Goal: Transaction & Acquisition: Purchase product/service

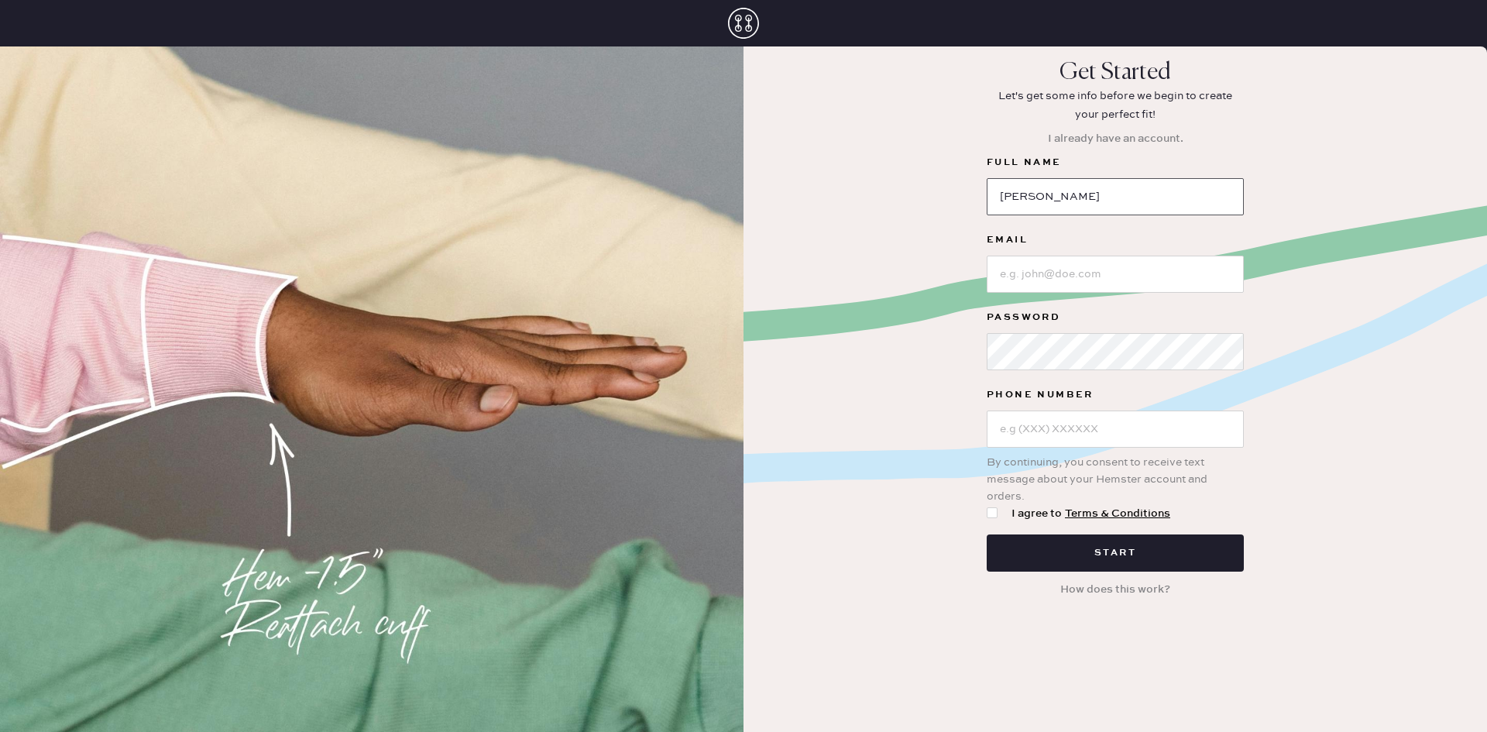
drag, startPoint x: 0, startPoint y: 0, endPoint x: 1045, endPoint y: 202, distance: 1063.9
click at [1045, 202] on input "[PERSON_NAME]" at bounding box center [1115, 196] width 257 height 37
type input "[PERSON_NAME]"
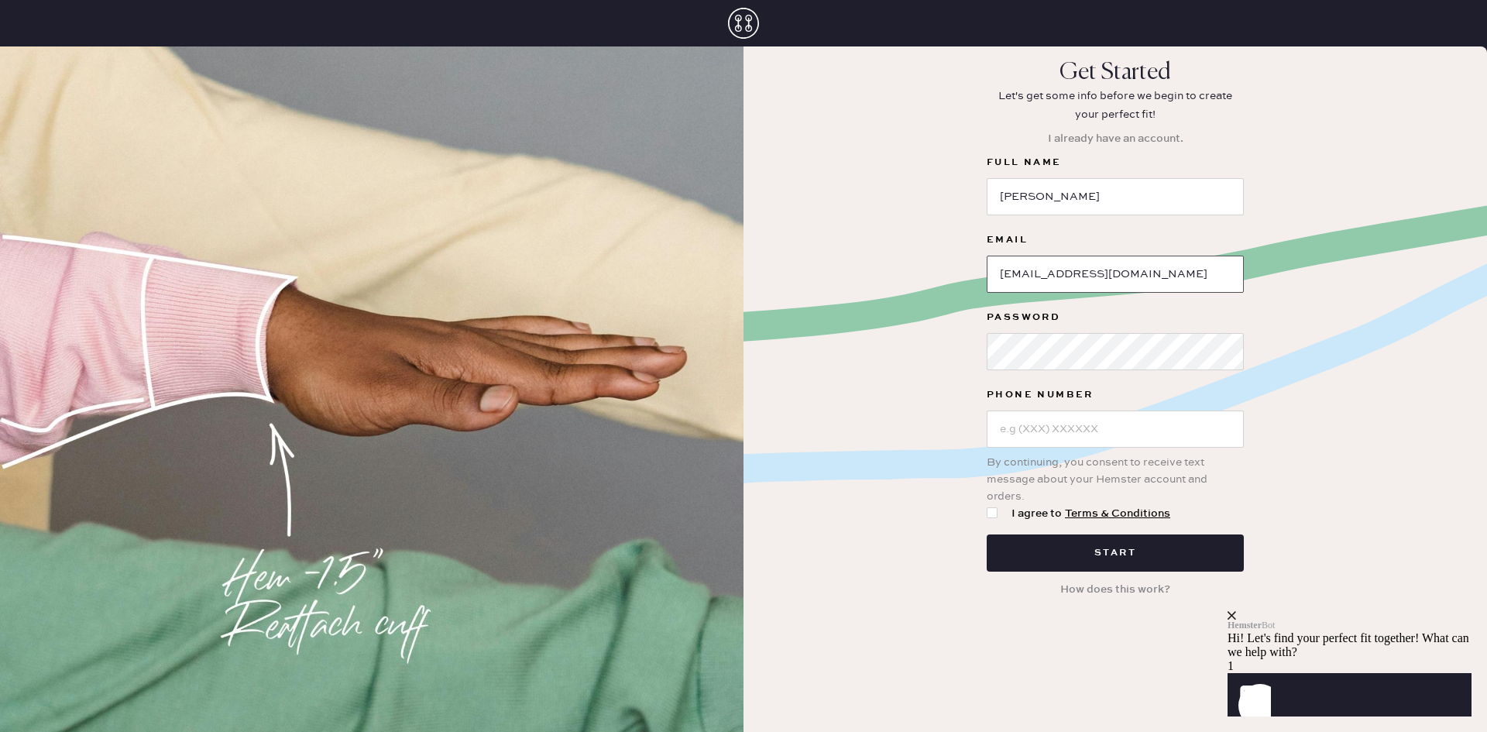
type input "[EMAIL_ADDRESS][DOMAIN_NAME]"
type input "[PHONE_NUMBER]"
click at [988, 518] on div at bounding box center [995, 513] width 17 height 17
click at [987, 506] on input "I agree to Terms & Conditions" at bounding box center [987, 505] width 1 height 1
checkbox input "true"
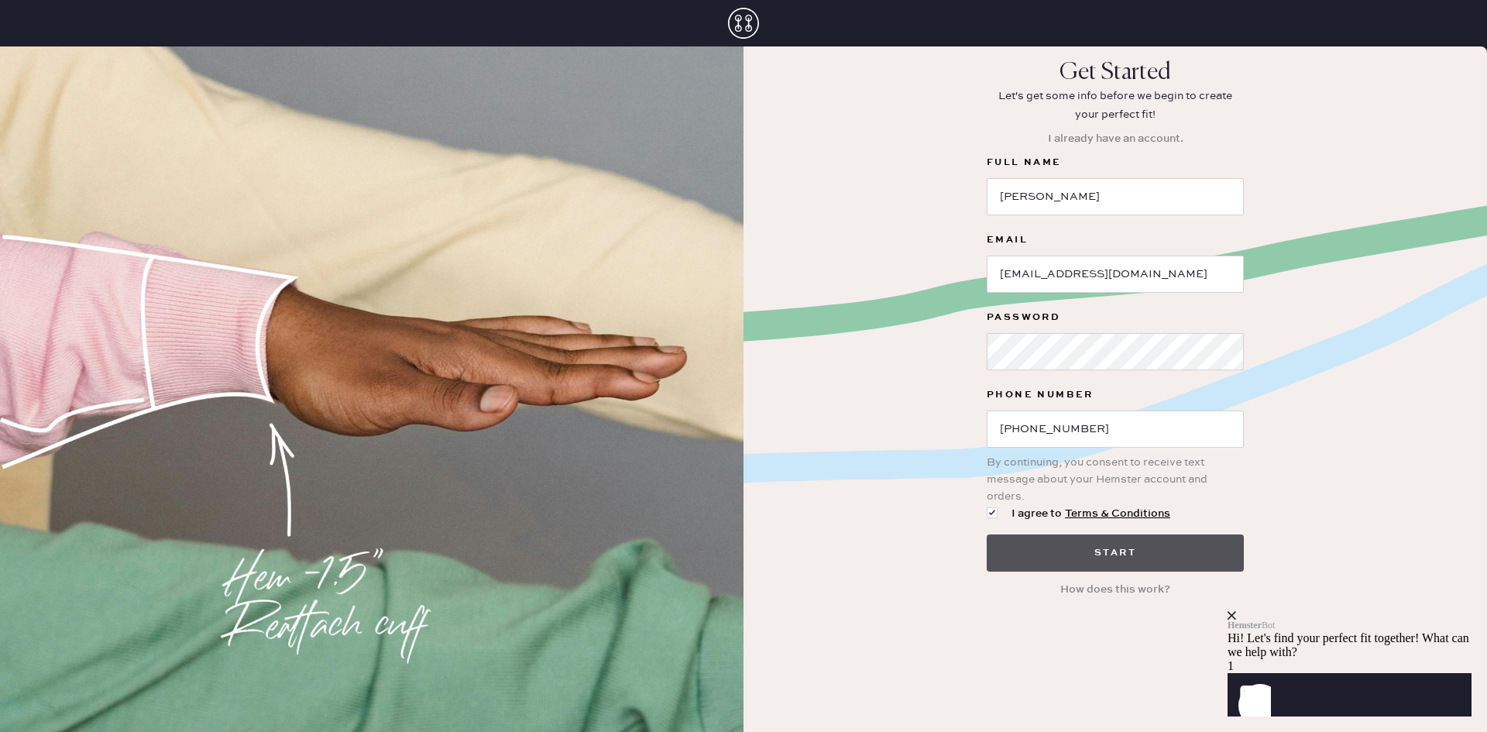
click at [1110, 554] on button "Start" at bounding box center [1115, 552] width 257 height 37
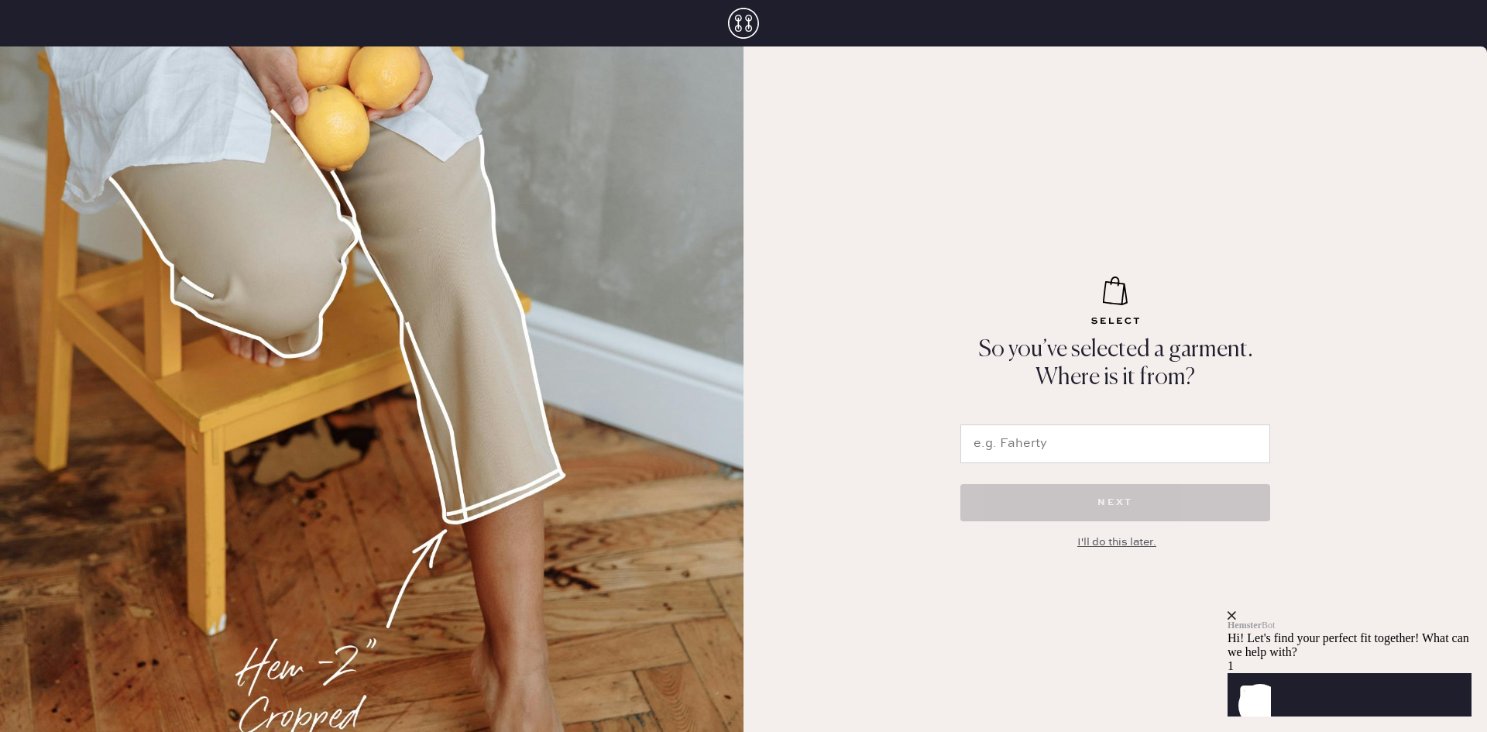
click at [1080, 452] on input "text" at bounding box center [1115, 443] width 310 height 39
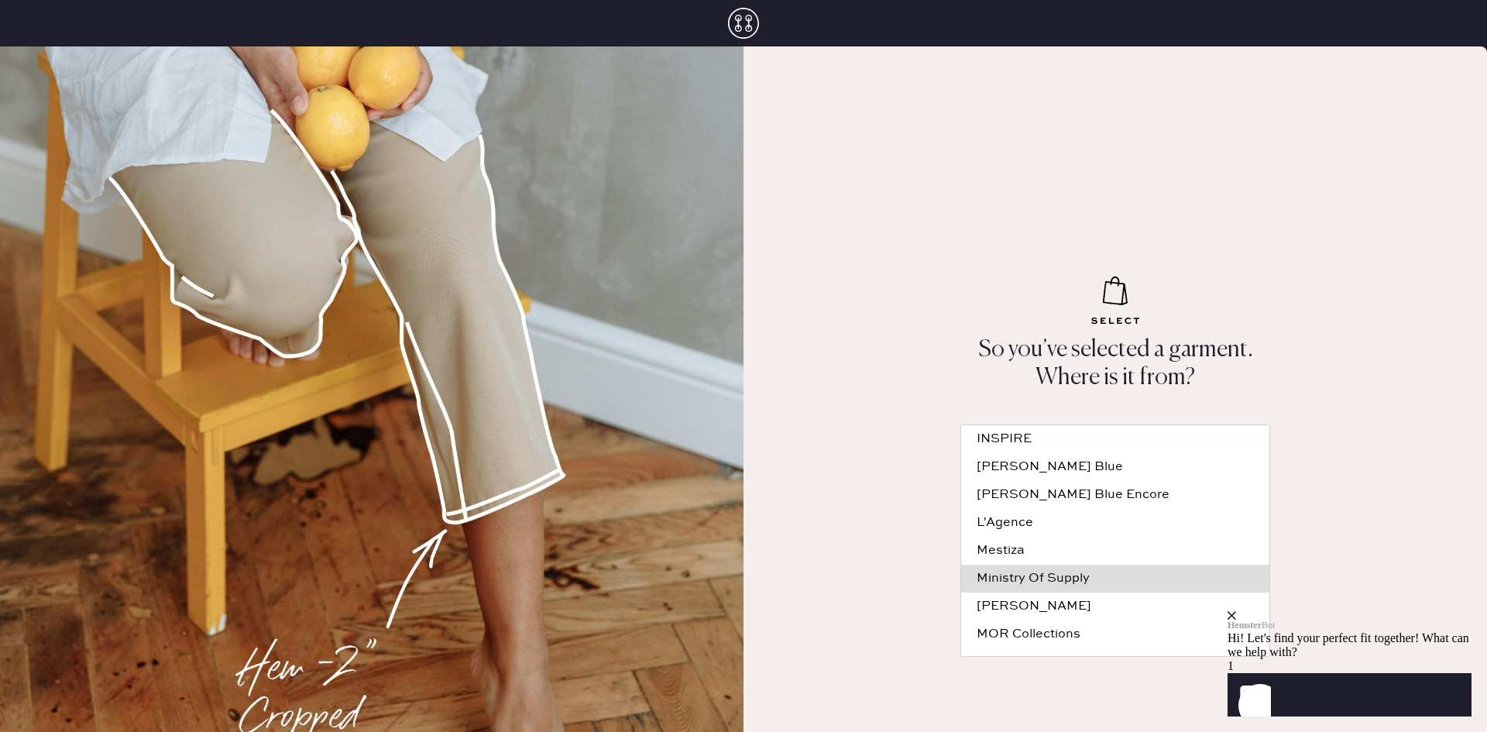
scroll to position [226, 0]
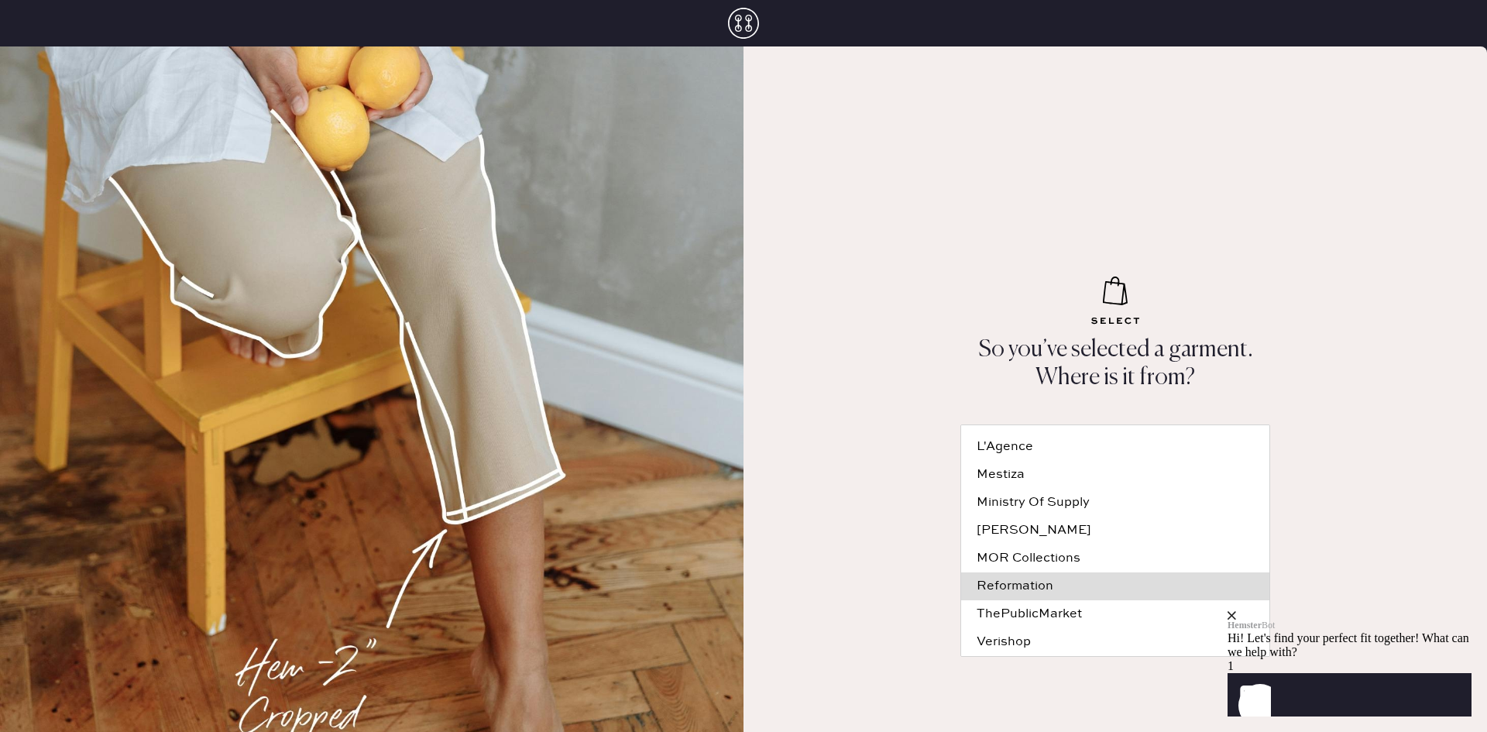
click at [1046, 585] on div "Reformation" at bounding box center [1114, 586] width 277 height 12
type input "Reformation"
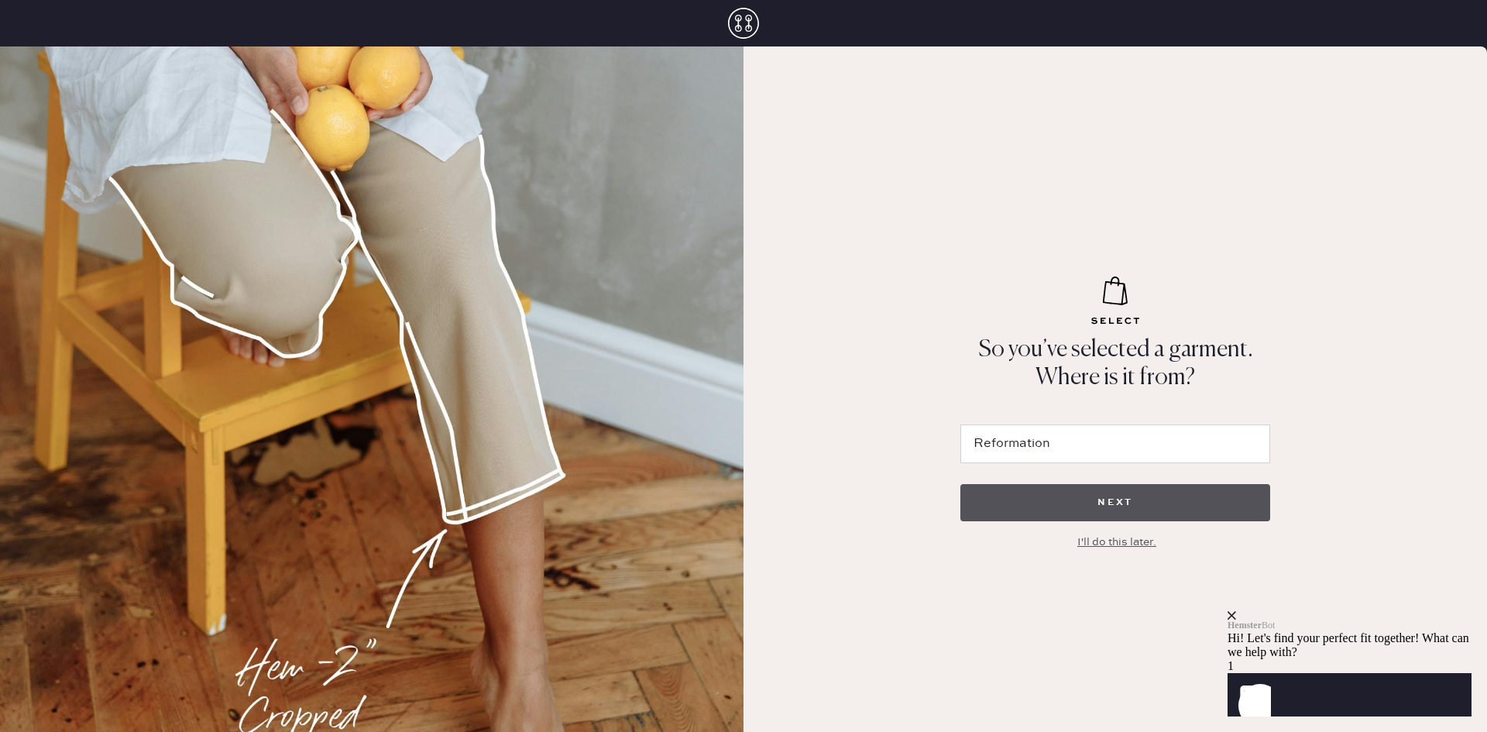
click at [1165, 492] on button "NEXT" at bounding box center [1115, 502] width 310 height 37
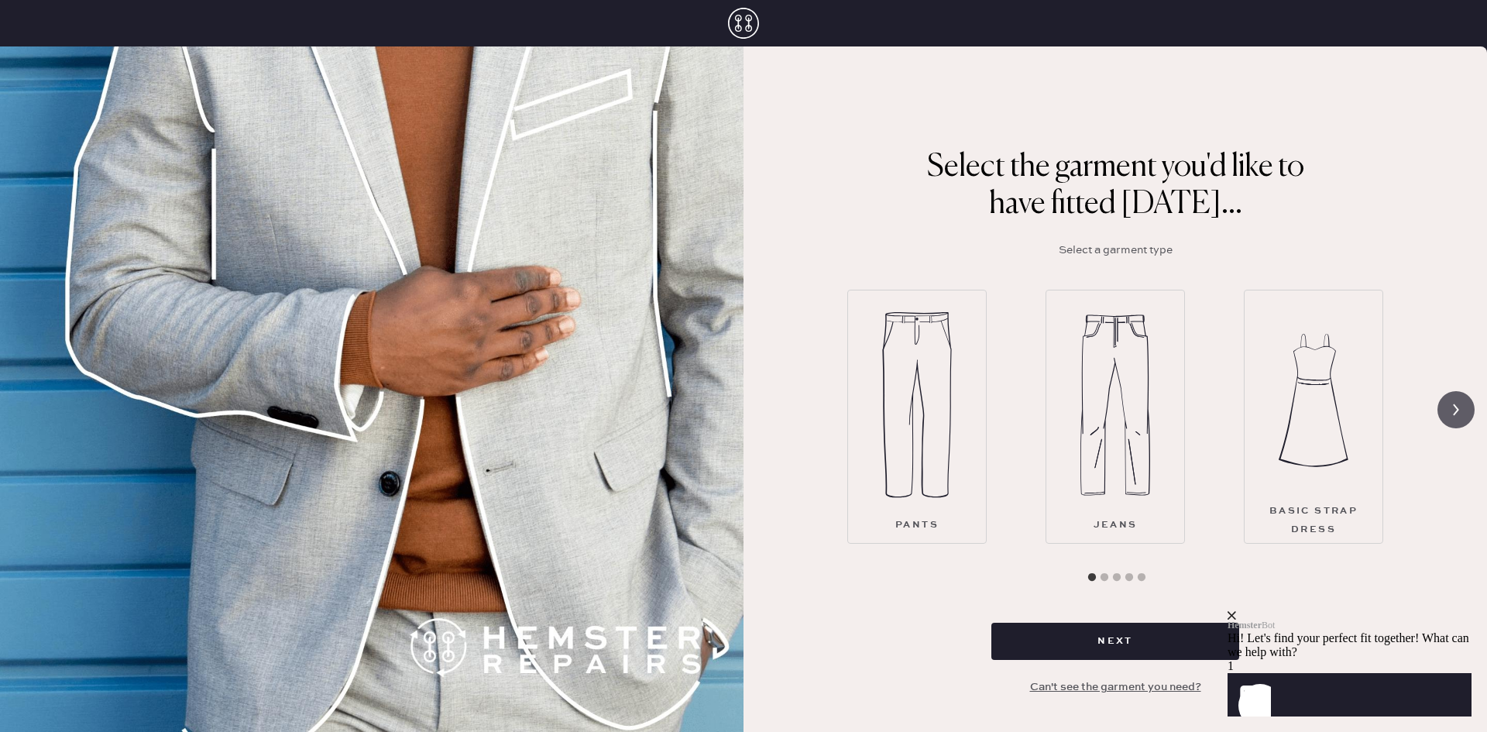
click at [1461, 418] on icon at bounding box center [1455, 409] width 29 height 29
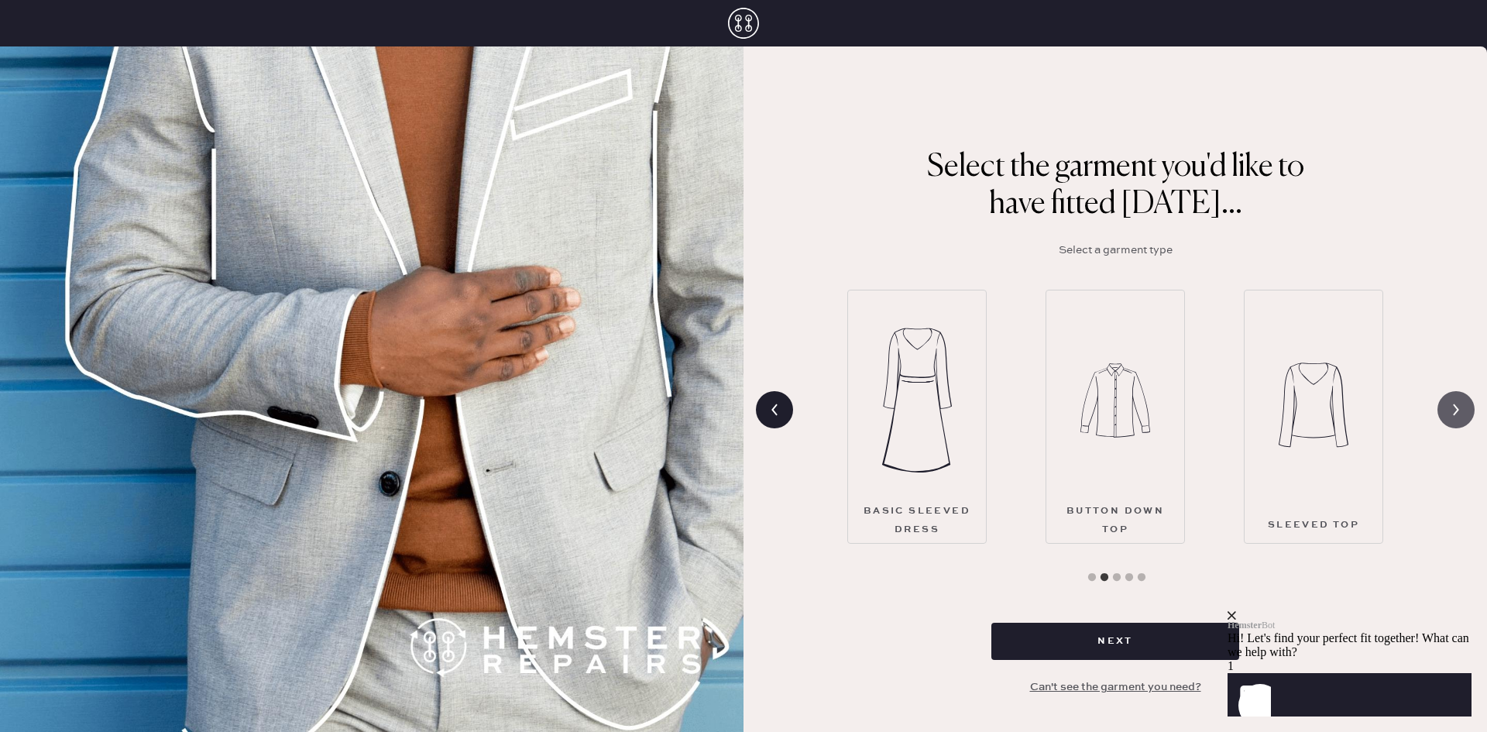
click at [1461, 418] on icon at bounding box center [1455, 409] width 29 height 29
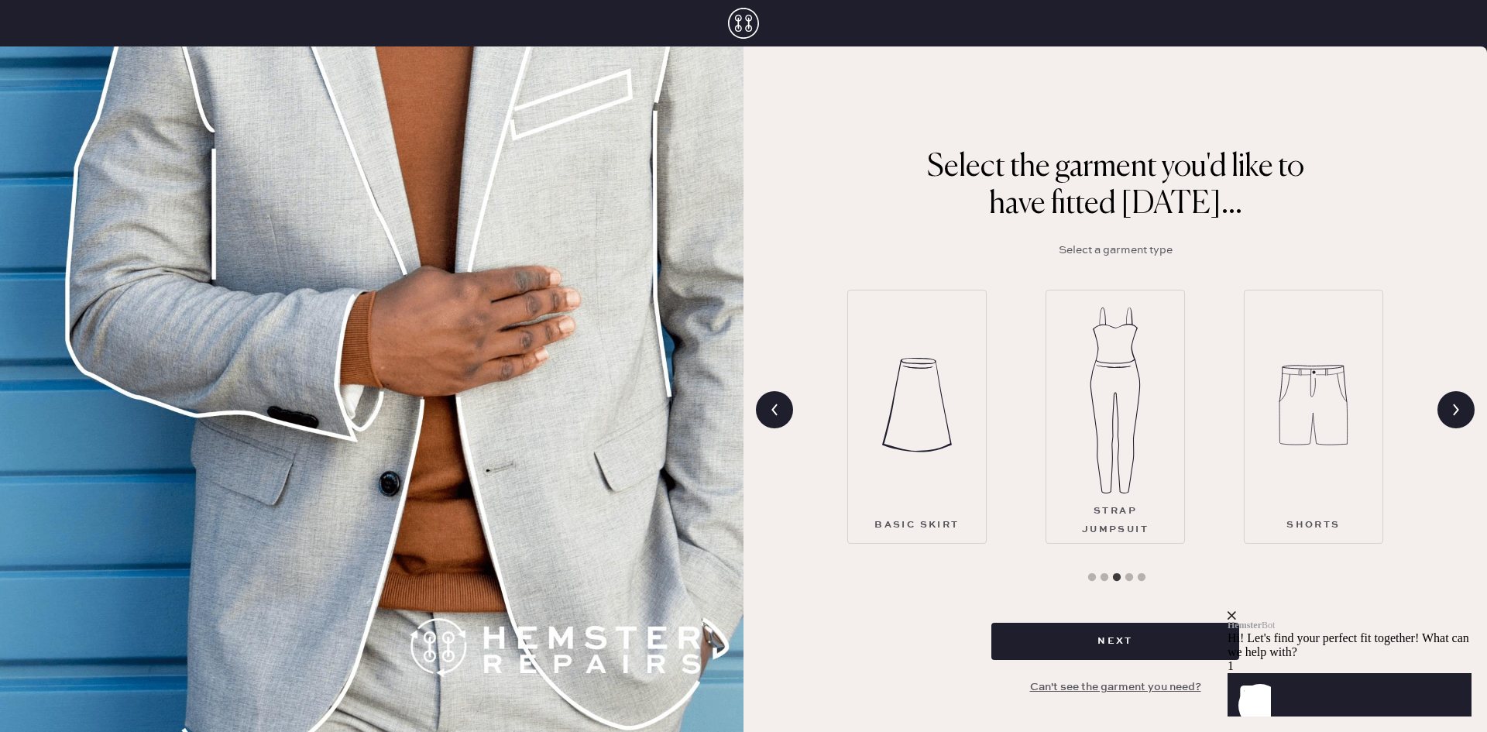
click at [1331, 423] on img at bounding box center [1313, 405] width 70 height 186
click at [1453, 409] on icon at bounding box center [1455, 409] width 29 height 29
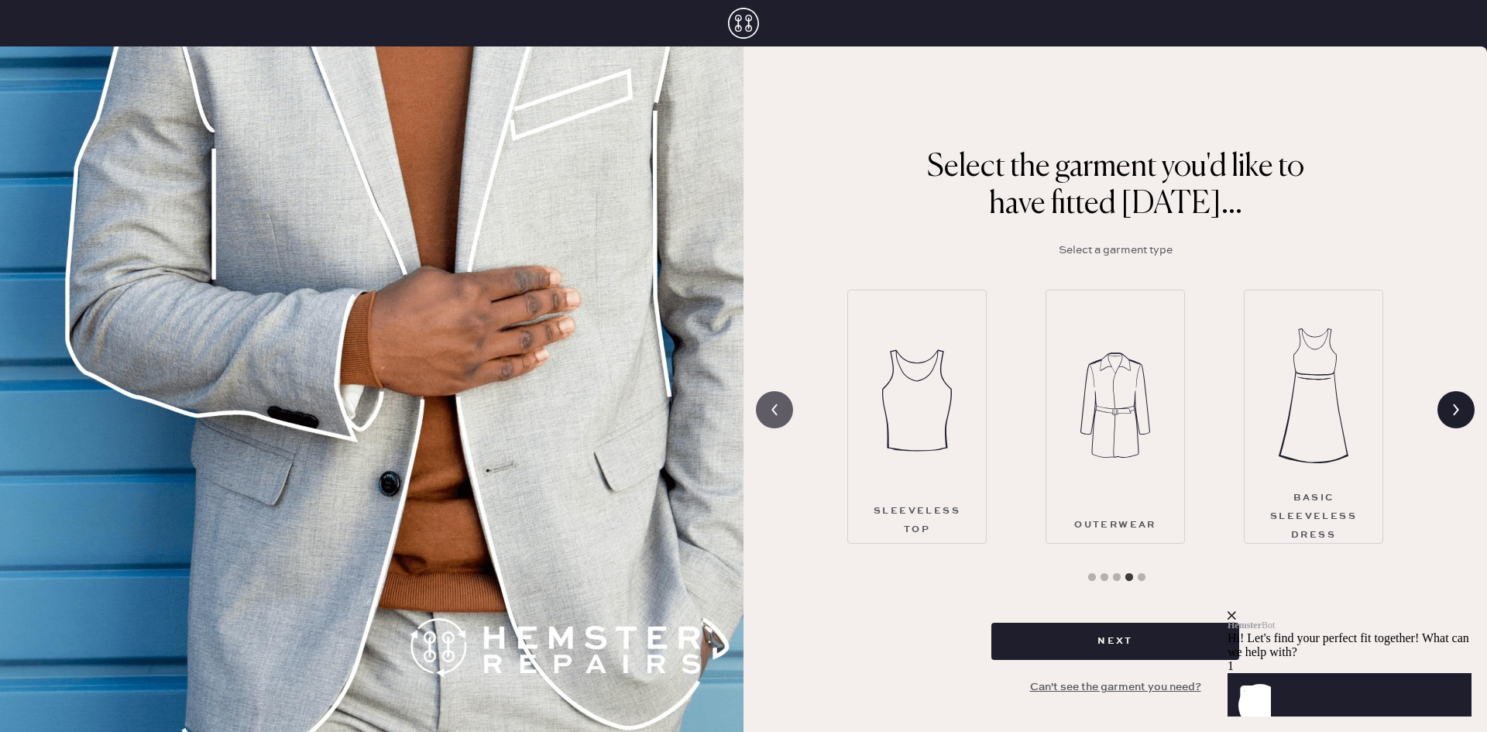
click at [781, 413] on icon at bounding box center [774, 409] width 29 height 29
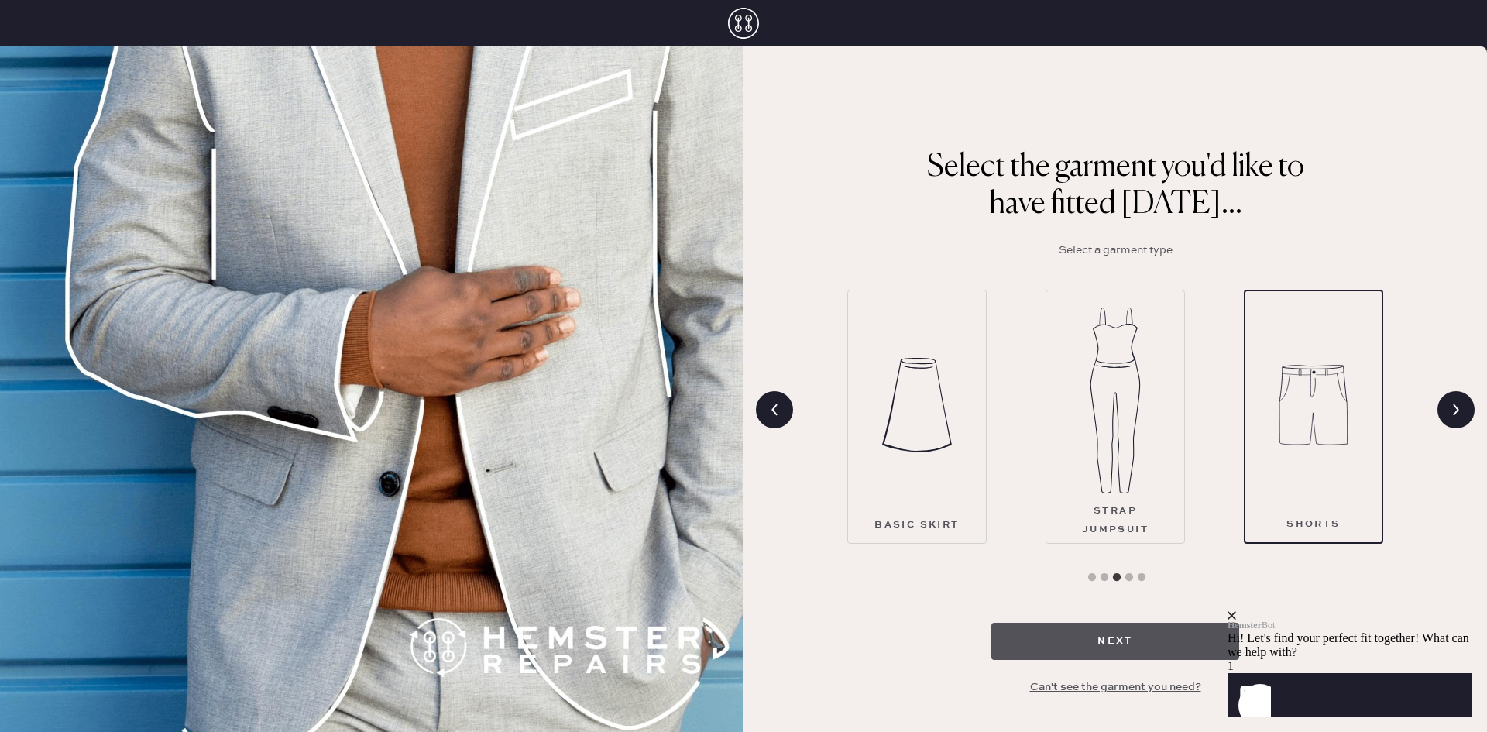
click at [1110, 643] on button "Next" at bounding box center [1115, 641] width 248 height 37
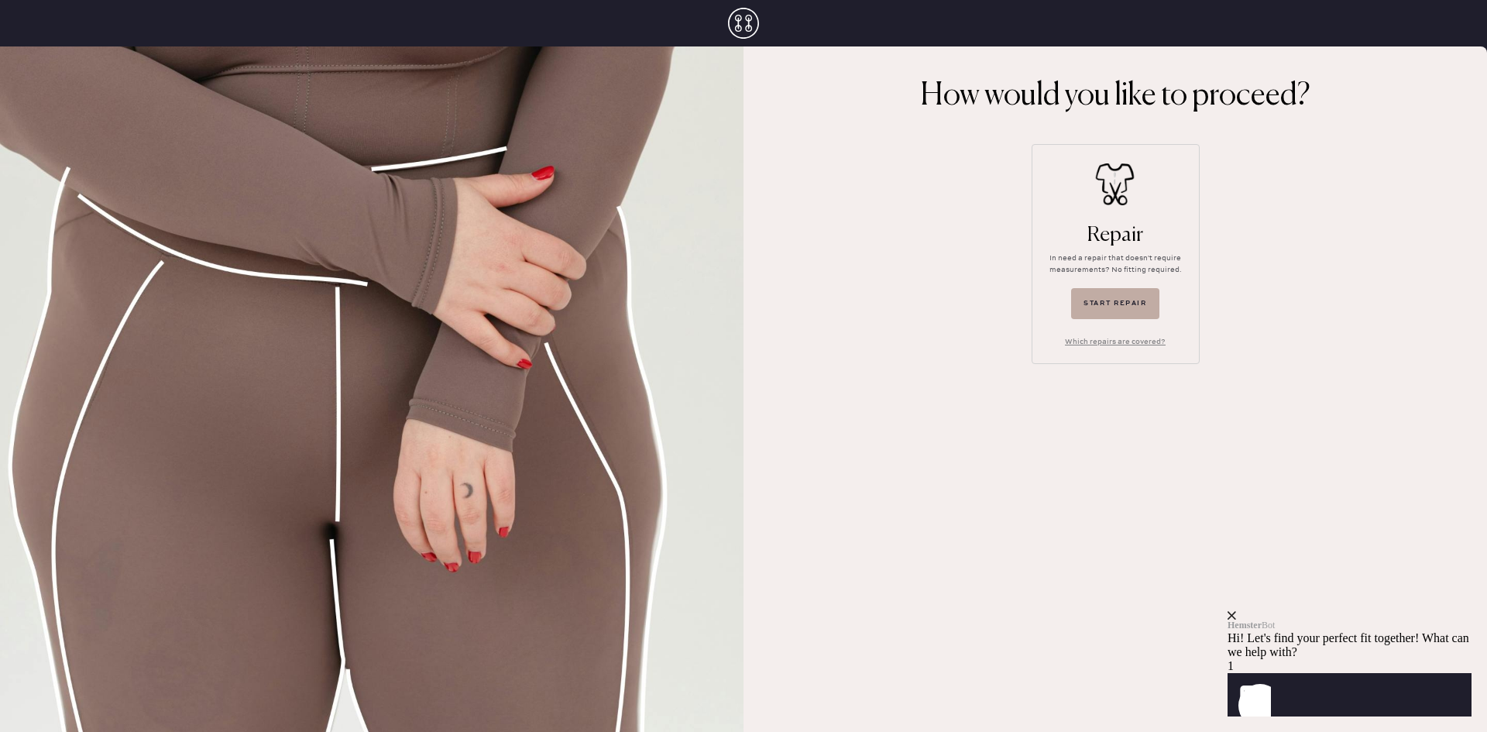
click at [1123, 308] on button "Start repair" at bounding box center [1115, 303] width 88 height 31
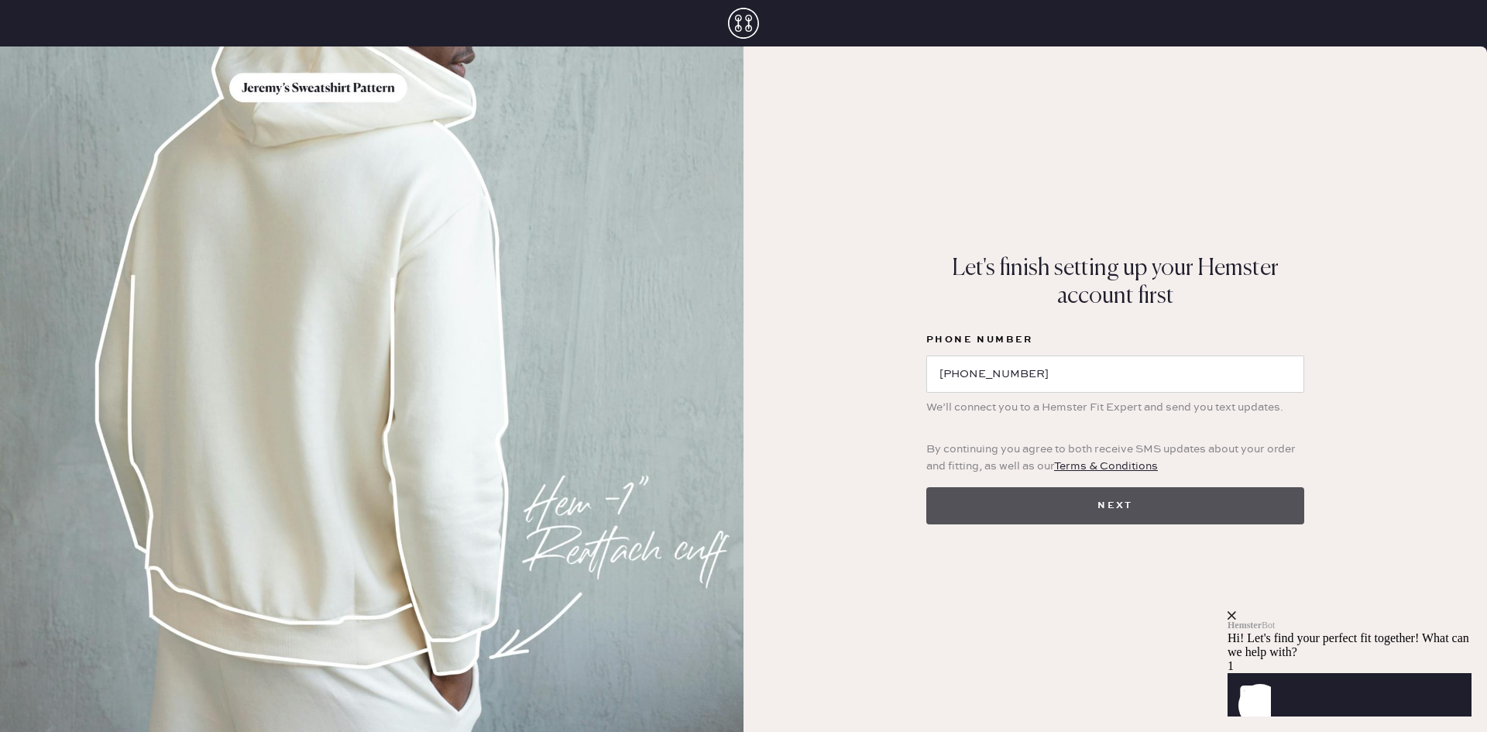
click at [1080, 513] on button "Next" at bounding box center [1115, 505] width 378 height 37
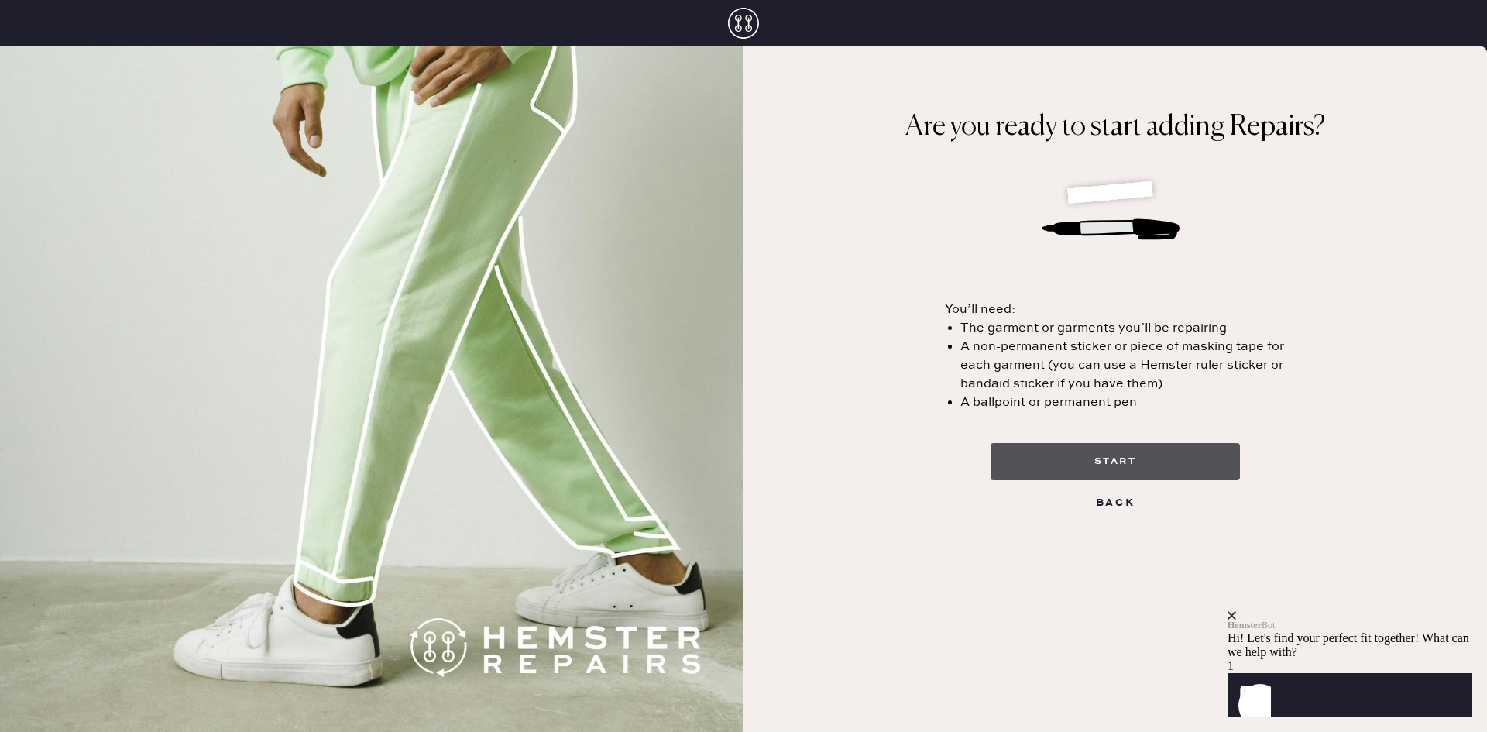
click at [1107, 462] on button "start" at bounding box center [1114, 461] width 249 height 37
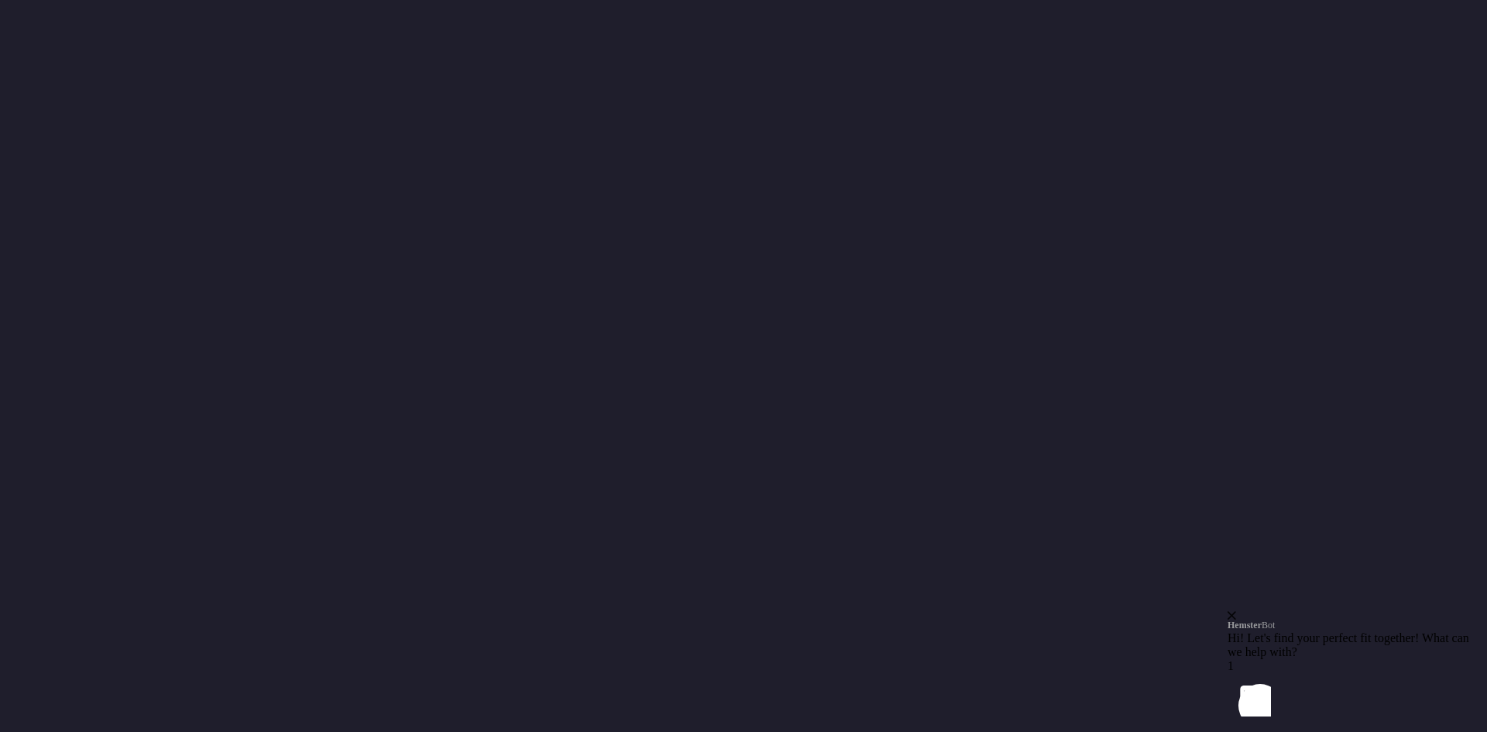
select select "31"
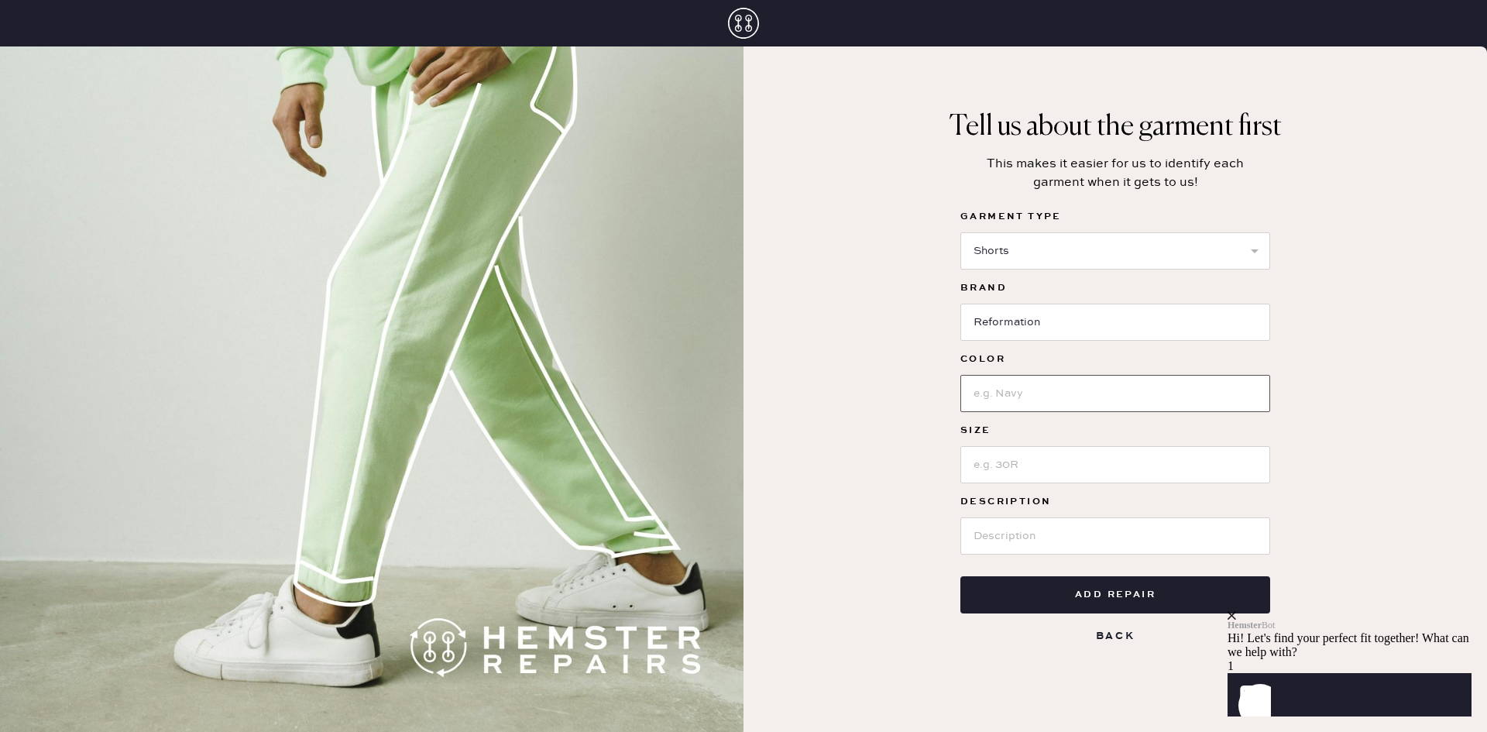
click at [1039, 395] on input at bounding box center [1115, 393] width 310 height 37
type input "black"
click at [1032, 458] on input at bounding box center [1115, 464] width 310 height 37
type input "4"
drag, startPoint x: 1054, startPoint y: 530, endPoint x: 1055, endPoint y: 521, distance: 8.7
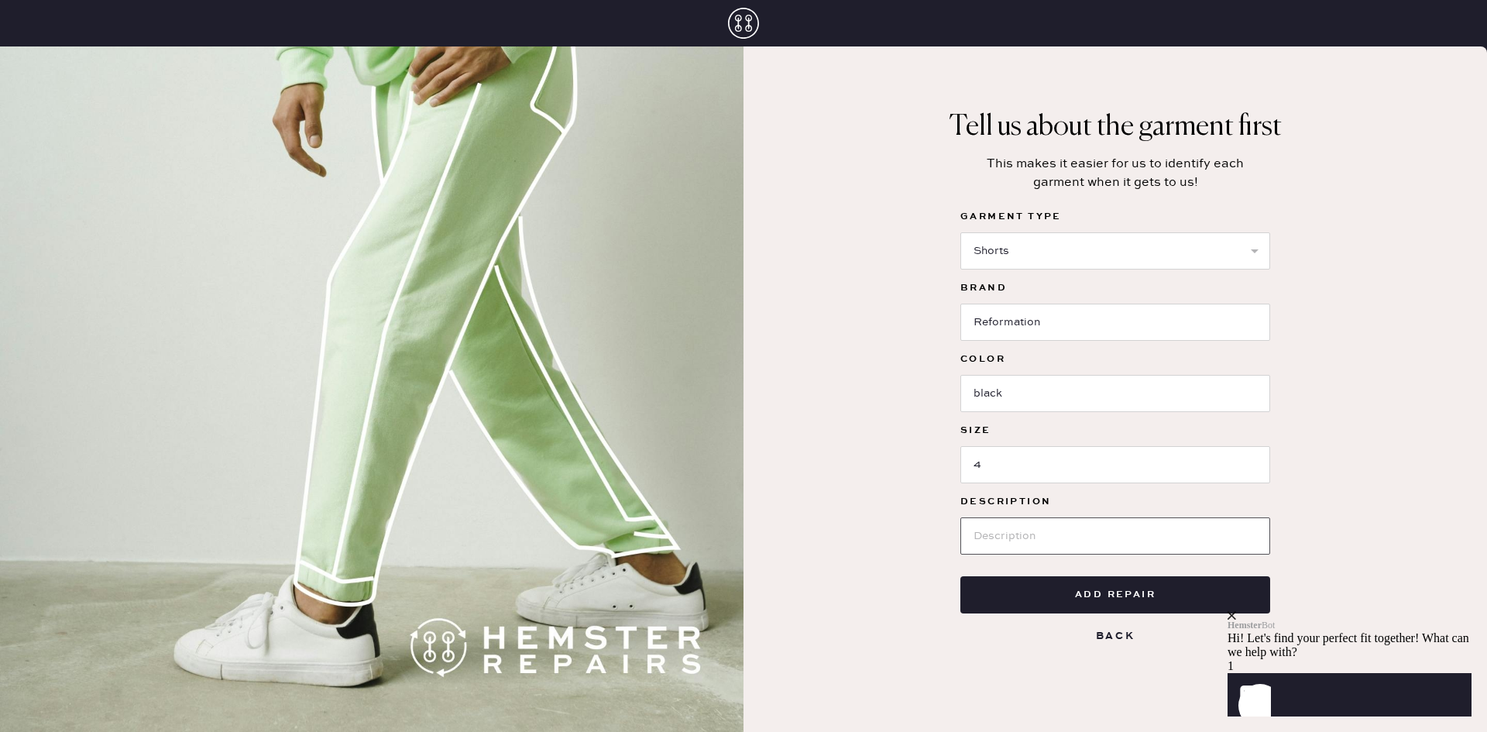
click at [1053, 530] on input at bounding box center [1115, 535] width 310 height 37
click at [1067, 540] on input at bounding box center [1115, 535] width 310 height 37
paste input "ightweight woven suiting fabric - 100% TENCEL™"
click at [975, 540] on input "ightweight woven suiting fabric - 100% TENCEL™" at bounding box center [1115, 535] width 310 height 37
type input "lightweight woven suiting fabric - 100% TENCEL™"
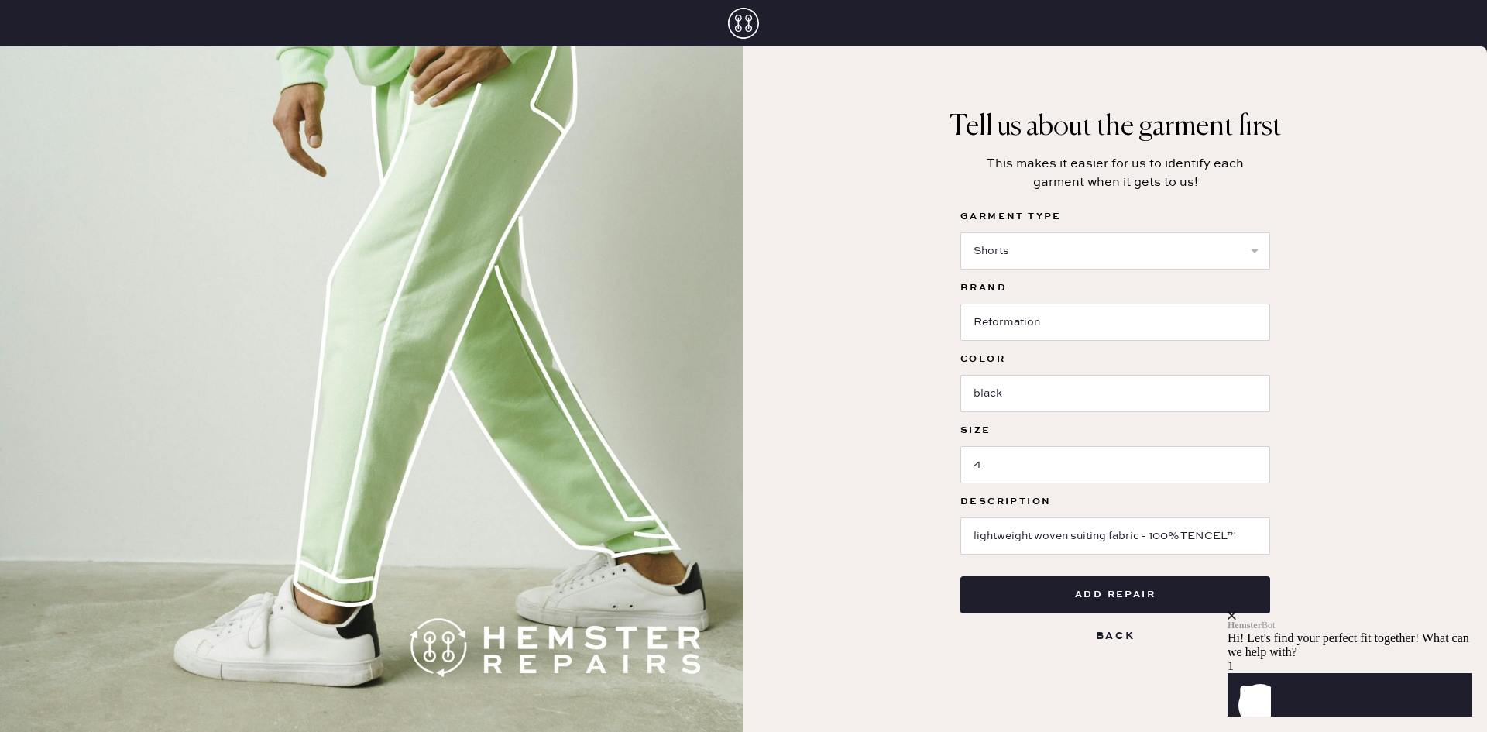
click html "Hemster Bot Hi! Let's find your perfect fit together! What can we help with? 1 …"
click at [1104, 603] on button "Add repair" at bounding box center [1115, 594] width 310 height 37
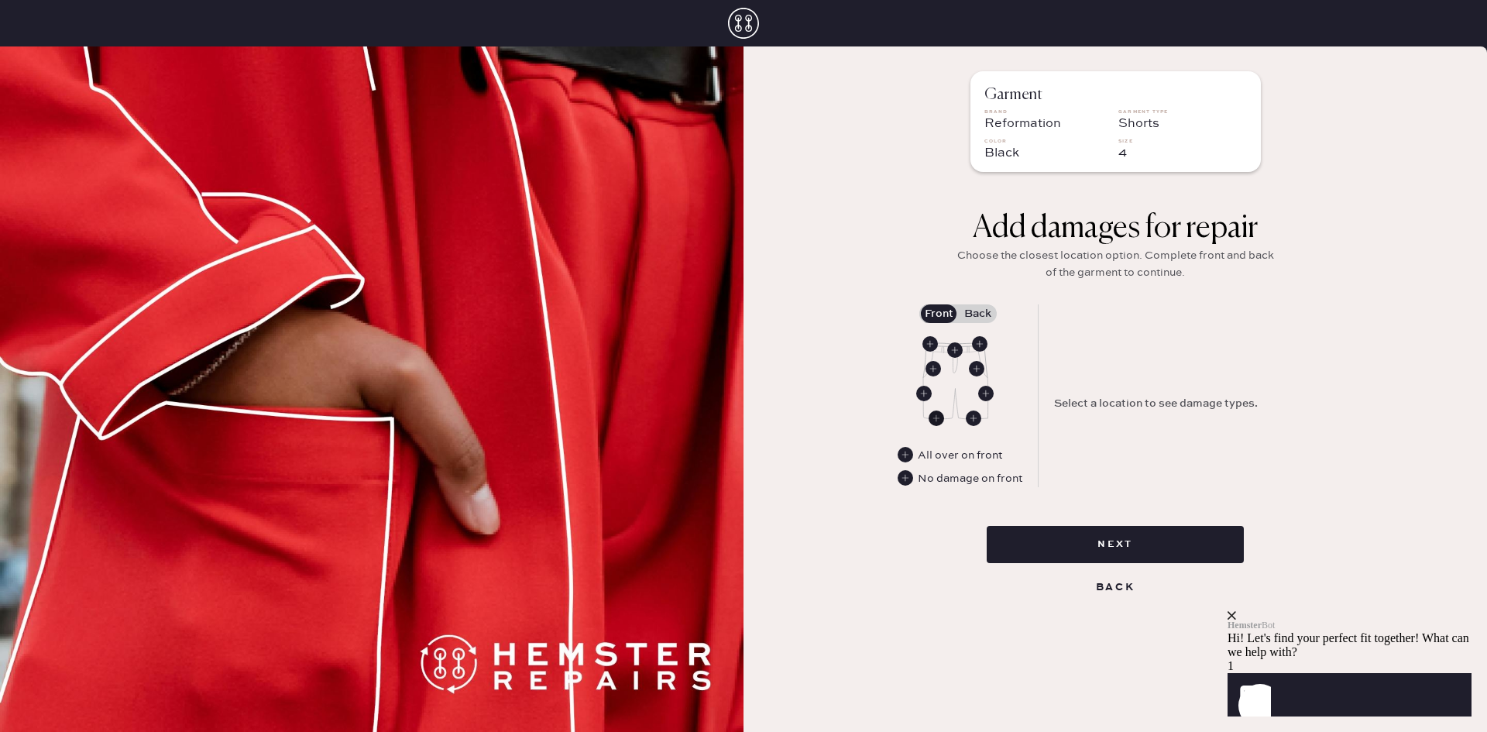
click at [939, 419] on use at bounding box center [935, 417] width 15 height 15
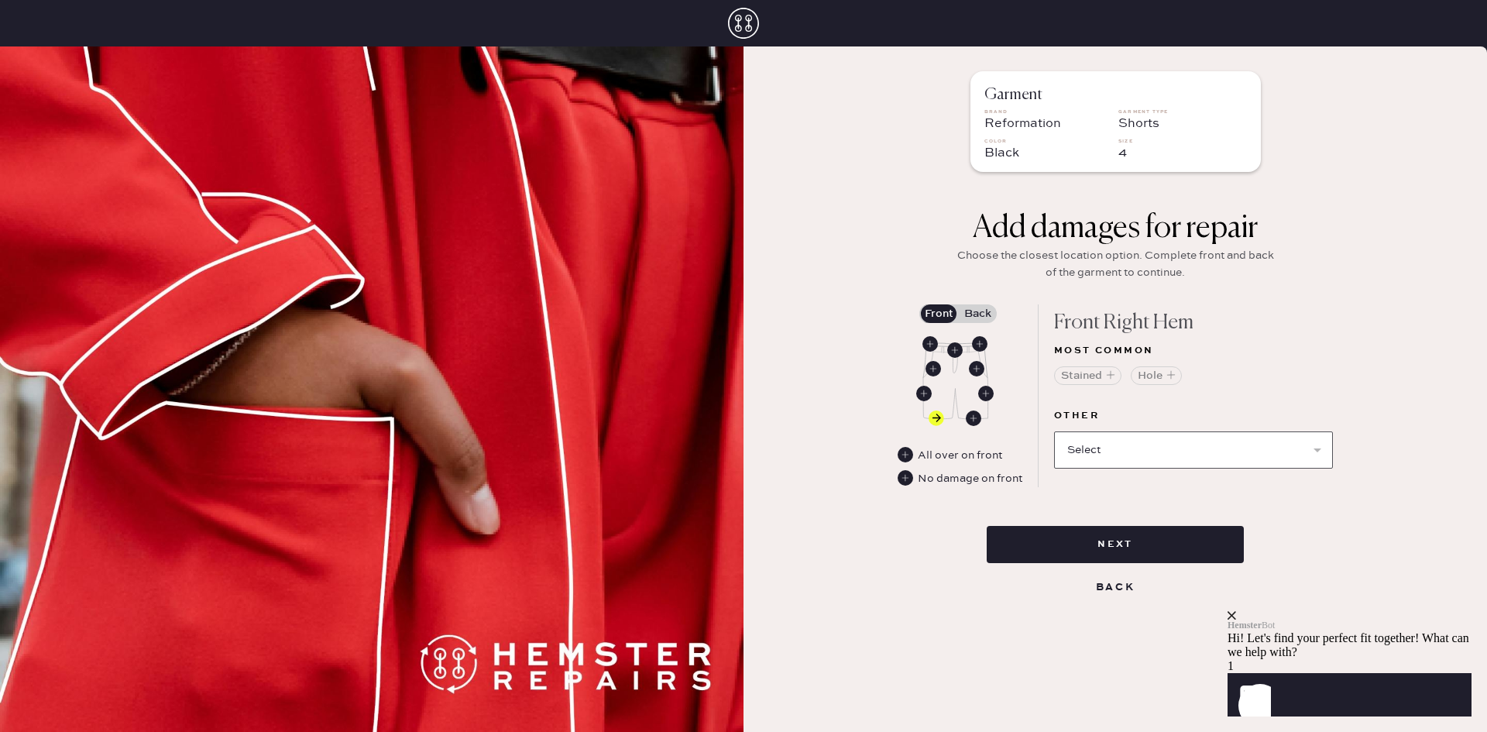
click at [1125, 451] on select "Select Broken / Ripped Hem Broken Beads Broken Belt Loop Broken Button Broken E…" at bounding box center [1193, 449] width 279 height 37
select select "1329"
click at [1054, 431] on select "Select Broken / Ripped Hem Broken Beads Broken Belt Loop Broken Button Broken E…" at bounding box center [1193, 449] width 279 height 37
select select
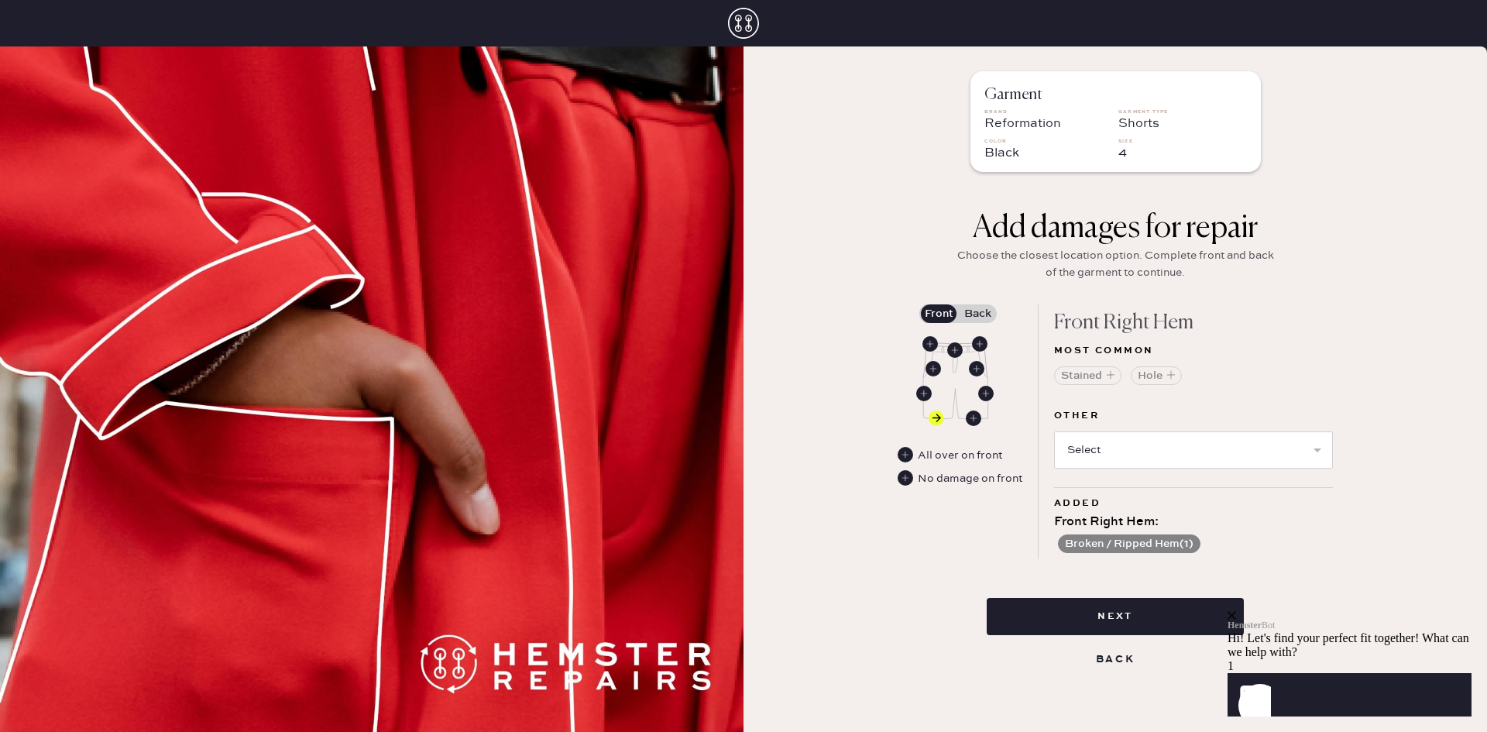
click at [964, 313] on label "Back" at bounding box center [977, 313] width 39 height 19
click at [977, 314] on input "Back" at bounding box center [977, 314] width 0 height 0
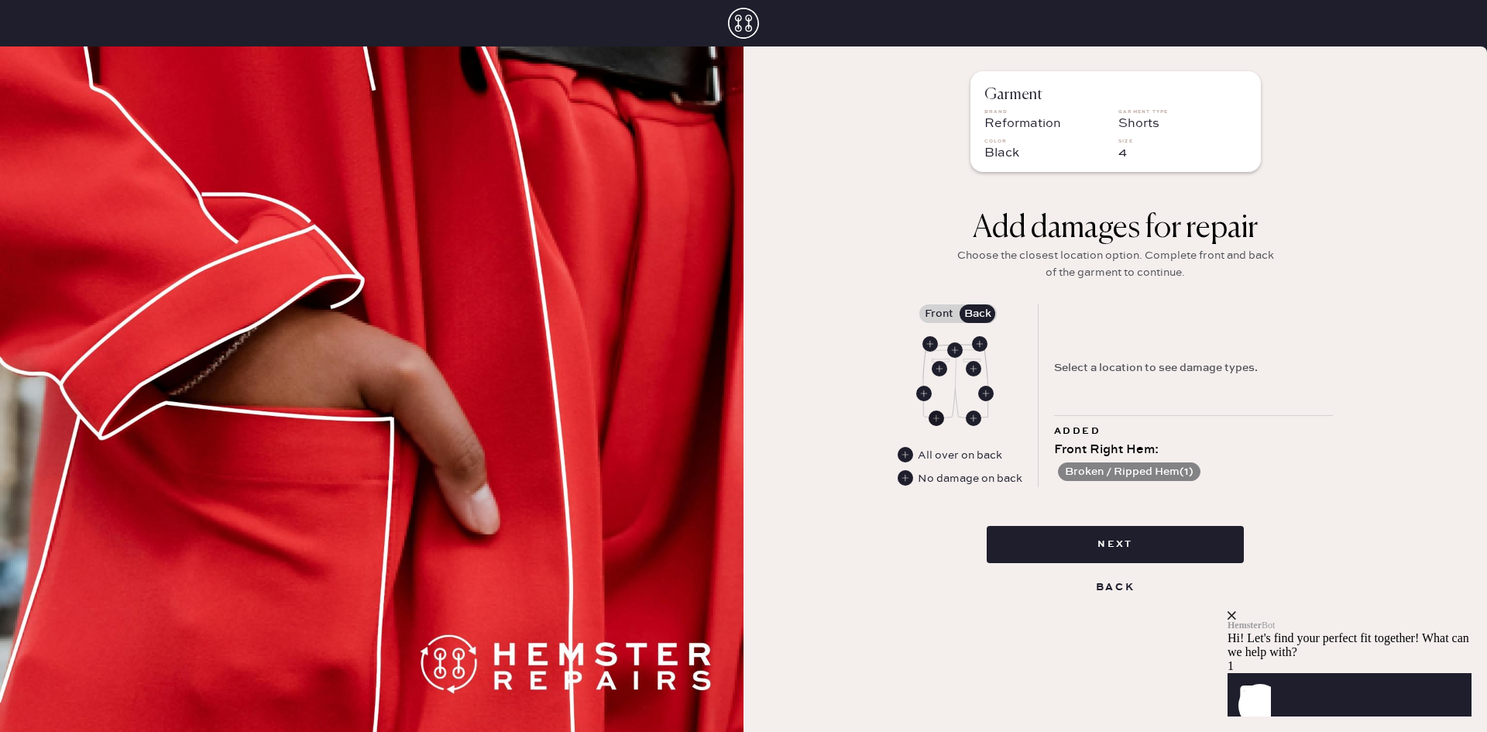
click at [939, 419] on use at bounding box center [935, 417] width 15 height 15
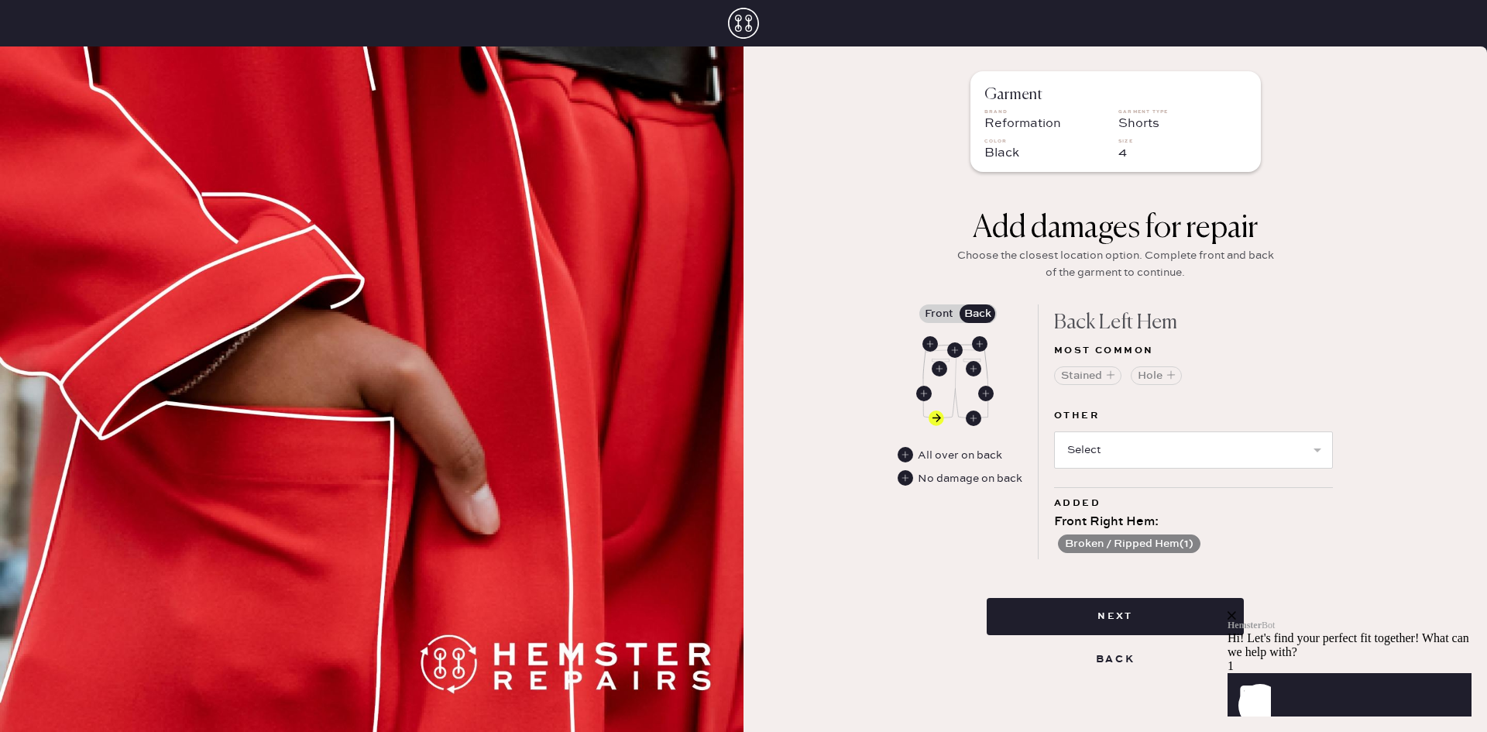
click at [942, 314] on label "Front" at bounding box center [938, 313] width 39 height 19
click at [938, 314] on input "Front" at bounding box center [938, 314] width 0 height 0
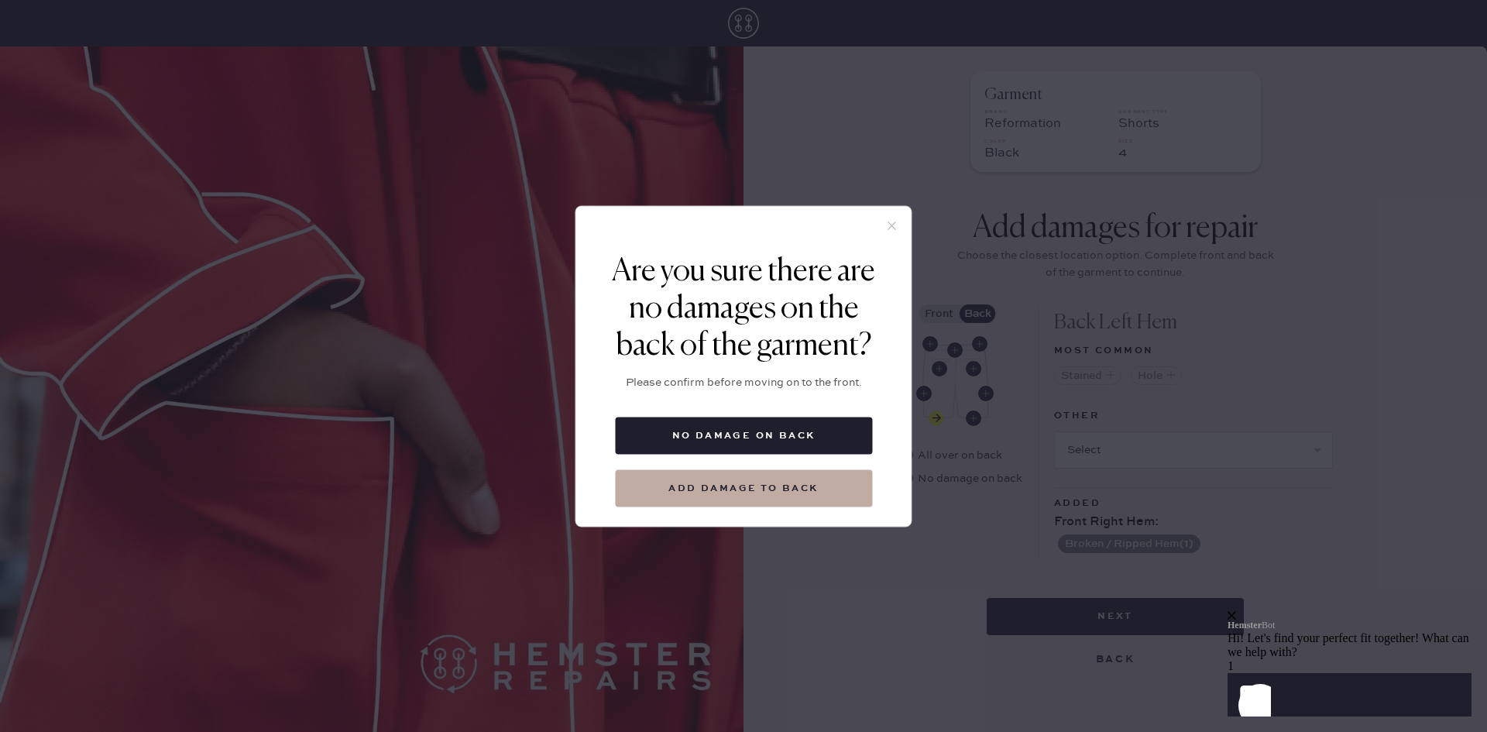
click at [889, 225] on icon at bounding box center [892, 225] width 14 height 14
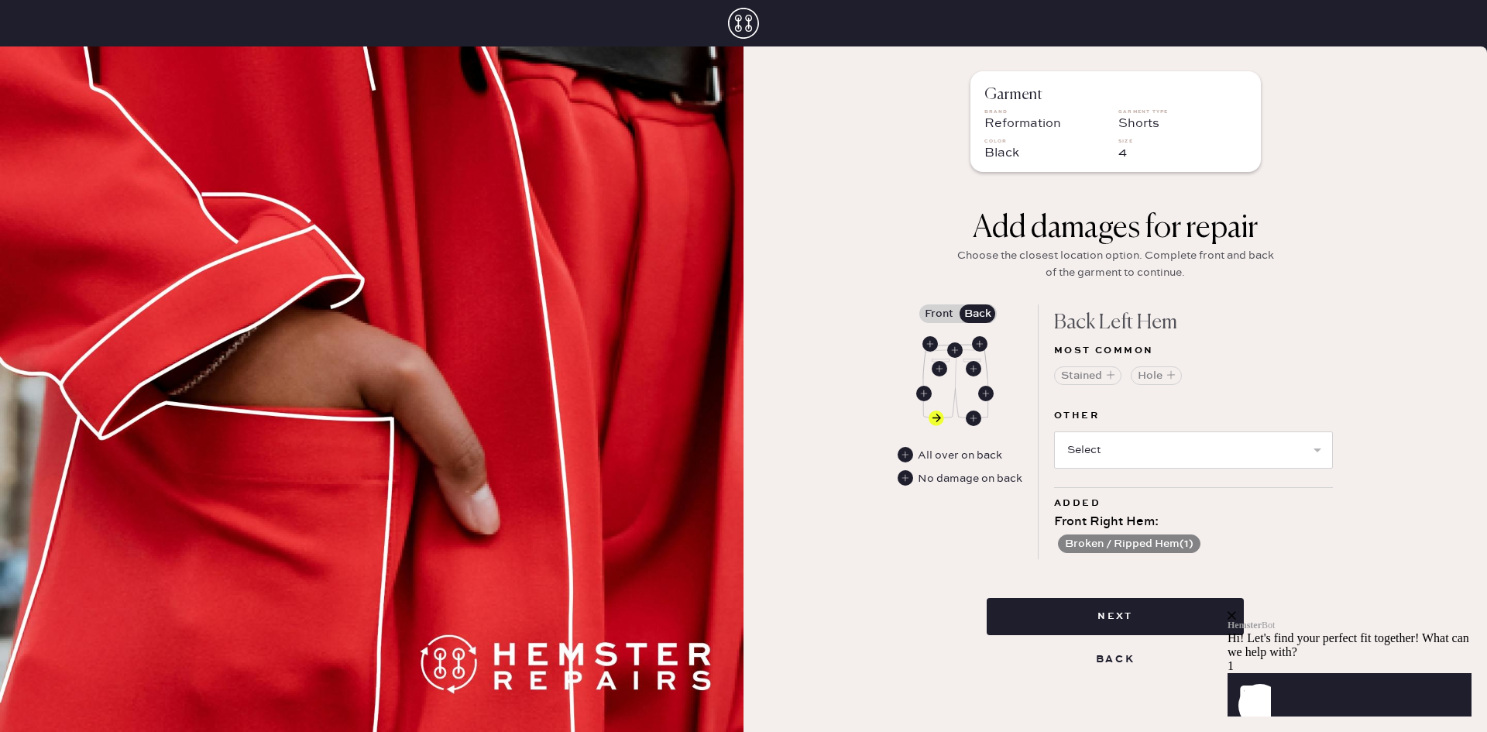
click at [948, 314] on label "Front" at bounding box center [938, 313] width 39 height 19
click at [938, 314] on input "Front" at bounding box center [938, 314] width 0 height 0
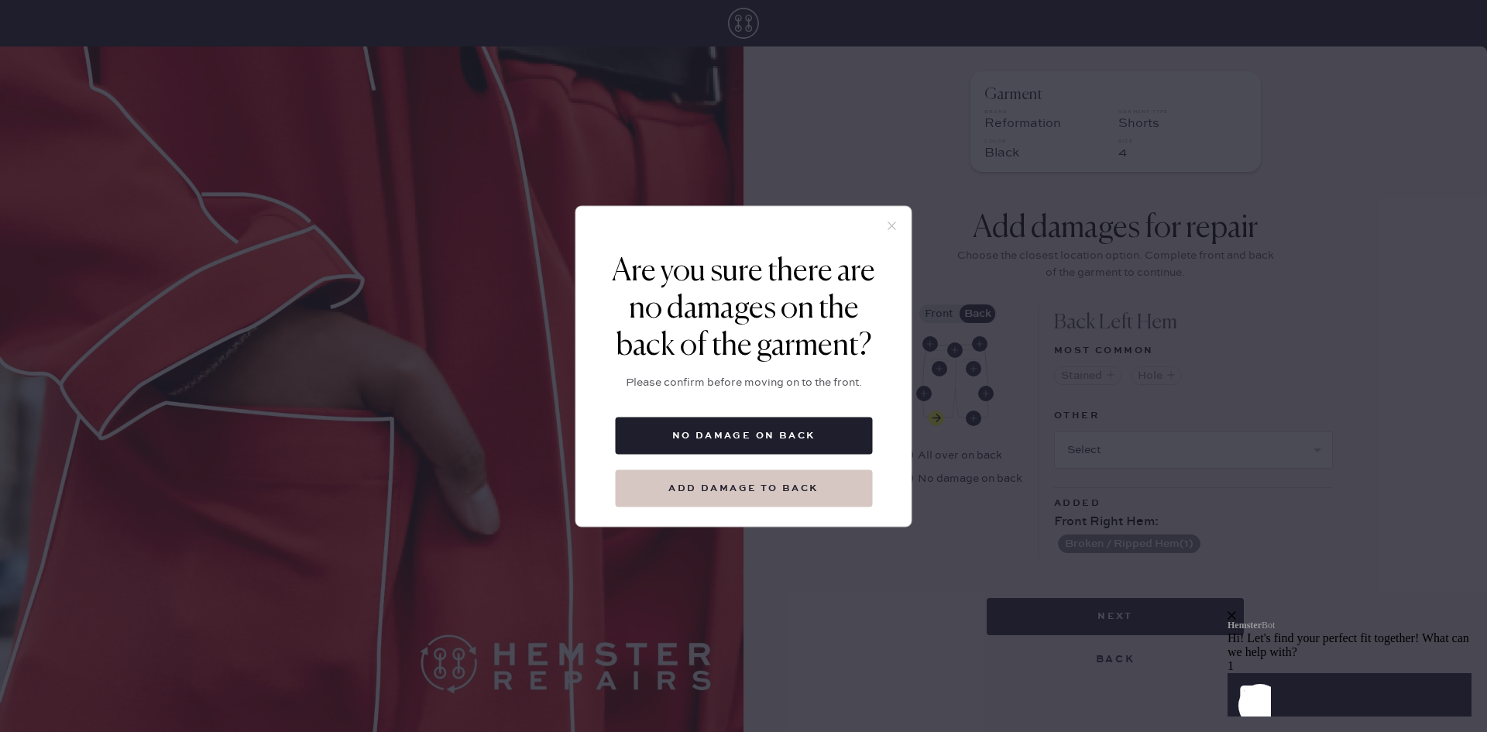
click at [819, 487] on button "Add damage to back" at bounding box center [743, 487] width 257 height 37
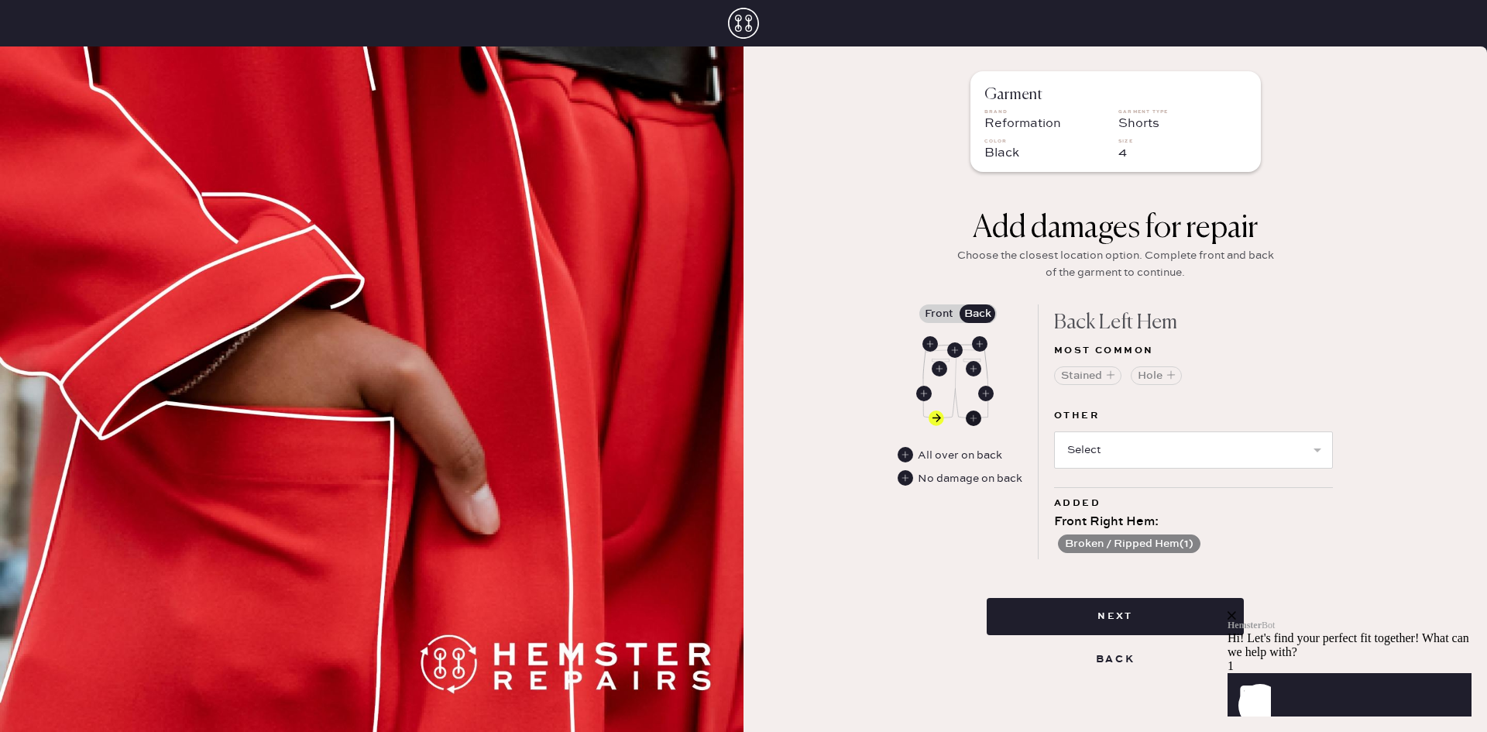
click at [970, 417] on use at bounding box center [973, 417] width 15 height 15
click at [935, 416] on use at bounding box center [935, 417] width 15 height 15
click at [1137, 455] on select "Select Broken / Ripped Hem Broken Beads Broken Belt Loop Broken Button Broken E…" at bounding box center [1193, 449] width 279 height 37
select select "1329"
click at [1054, 431] on select "Select Broken / Ripped Hem Broken Beads Broken Belt Loop Broken Button Broken E…" at bounding box center [1193, 449] width 279 height 37
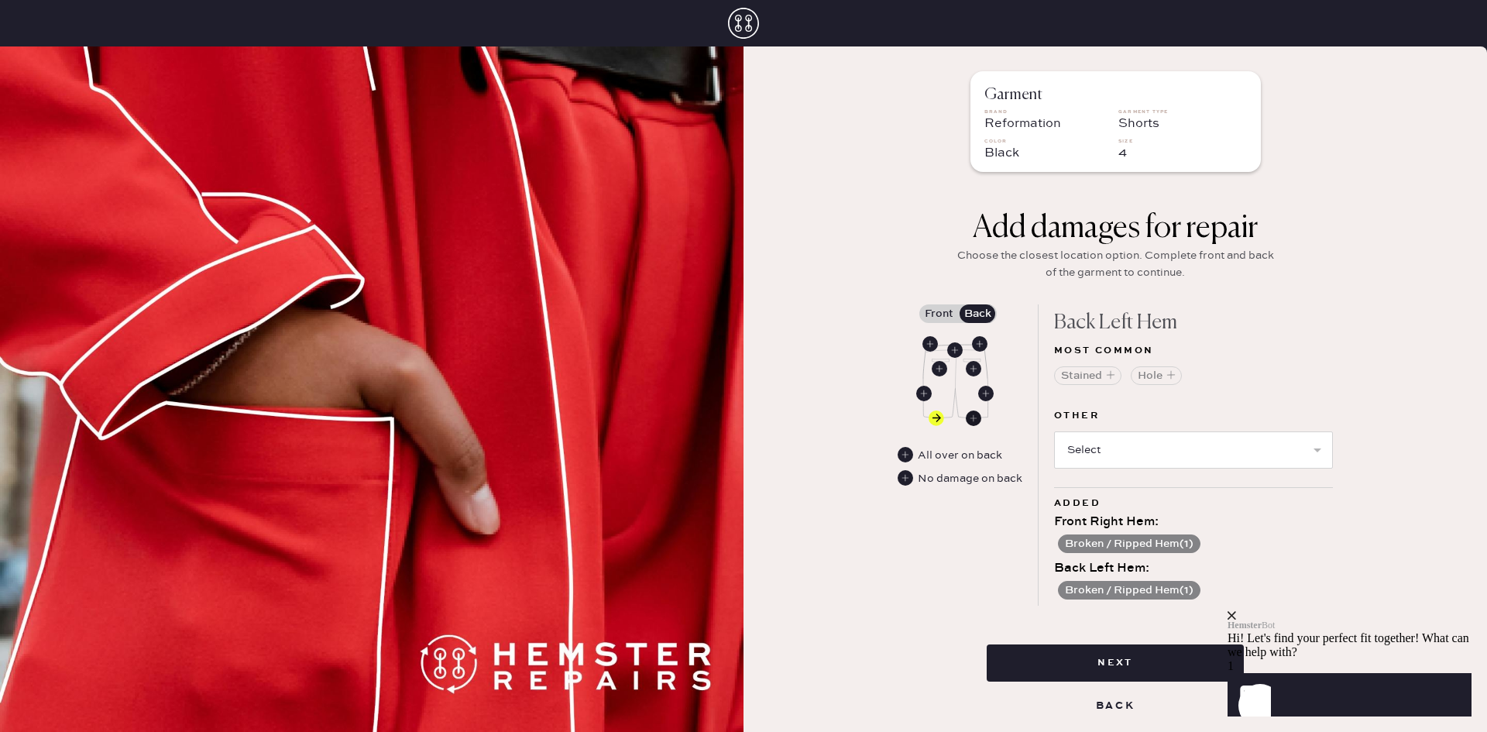
click at [973, 420] on use at bounding box center [973, 417] width 15 height 15
drag, startPoint x: 1148, startPoint y: 449, endPoint x: 1153, endPoint y: 435, distance: 14.7
click at [1148, 449] on select "Select Broken / Ripped Hem Broken Beads Broken Belt Loop Broken Button Broken E…" at bounding box center [1193, 449] width 279 height 37
select select "1329"
click at [1054, 431] on select "Select Broken / Ripped Hem Broken Beads Broken Belt Loop Broken Button Broken E…" at bounding box center [1193, 449] width 279 height 37
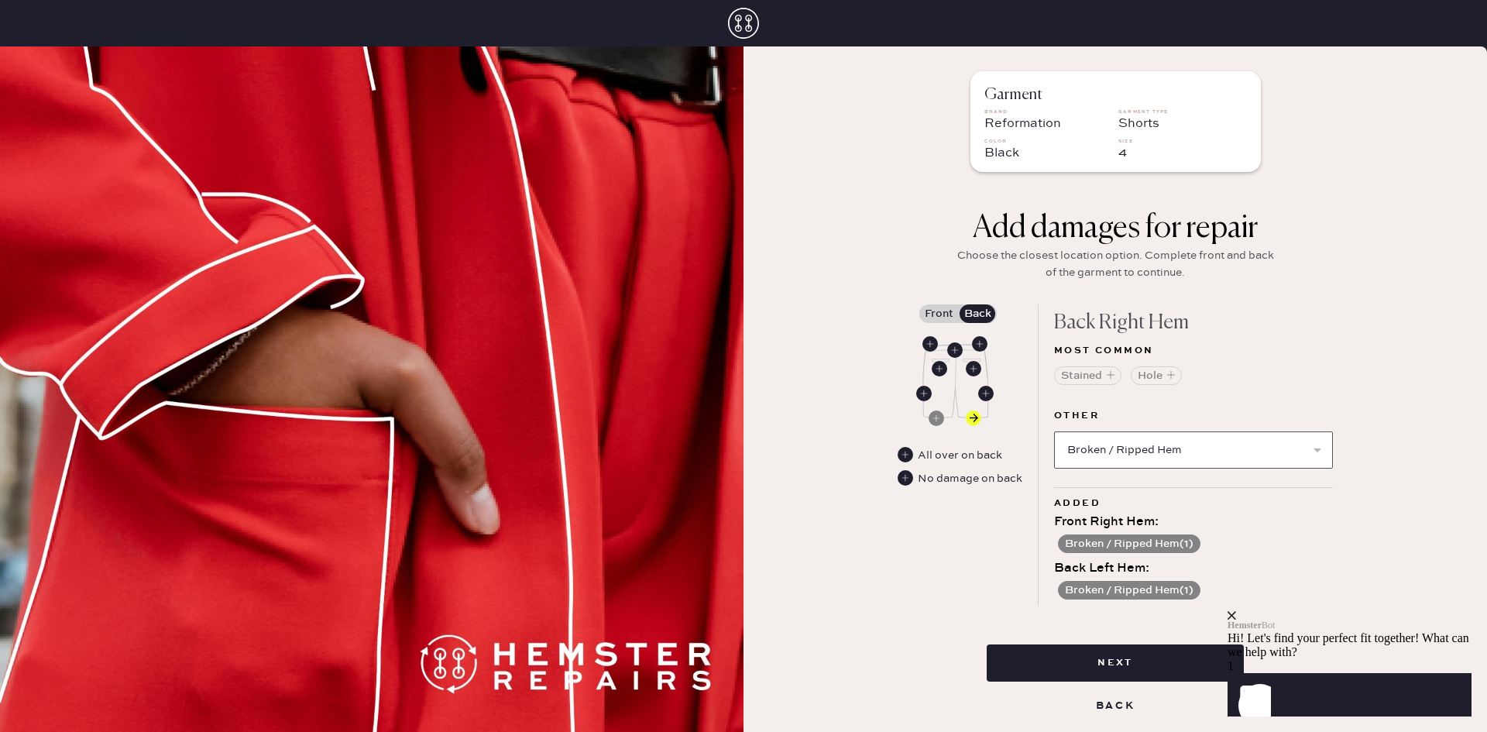
select select
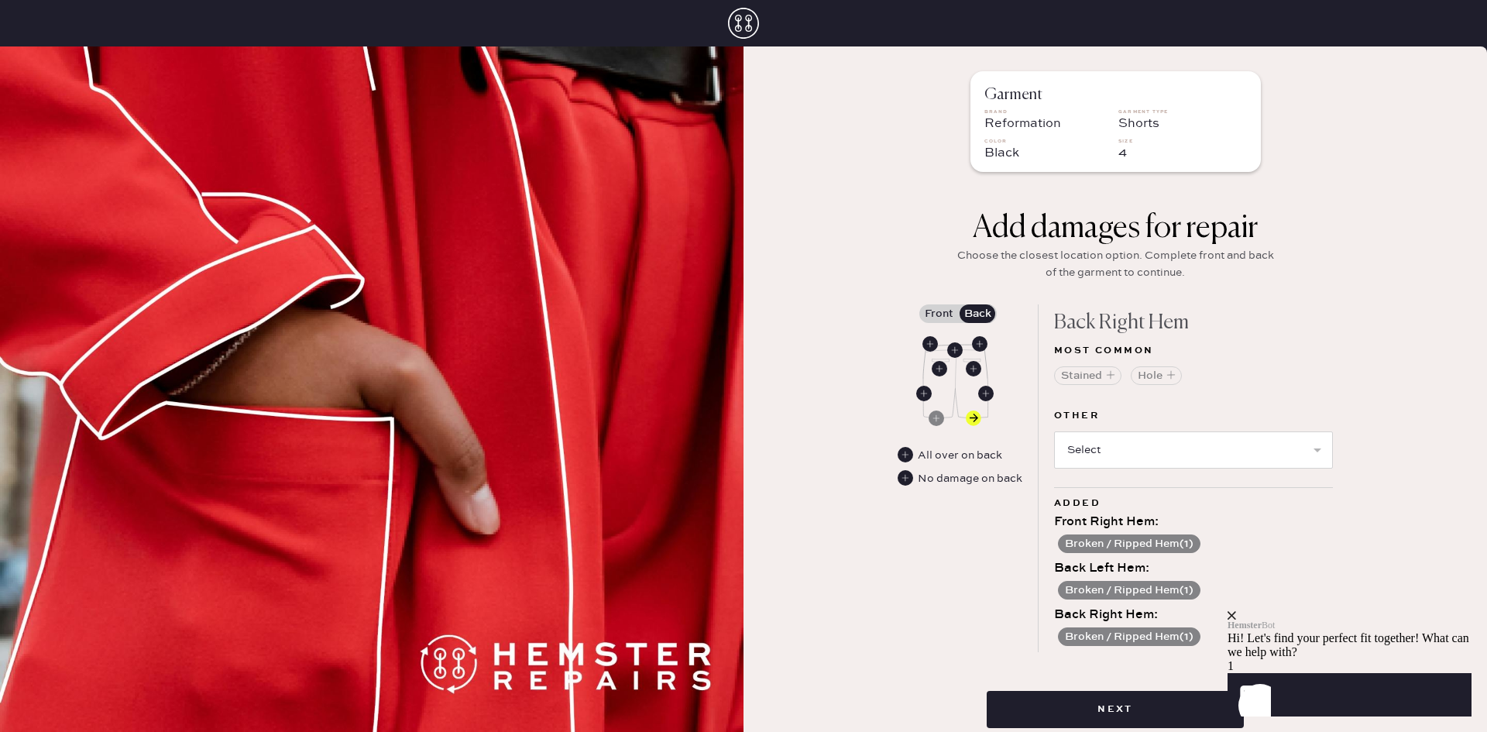
click at [935, 314] on label "Front" at bounding box center [938, 313] width 39 height 19
click at [938, 314] on input "Front" at bounding box center [938, 314] width 0 height 0
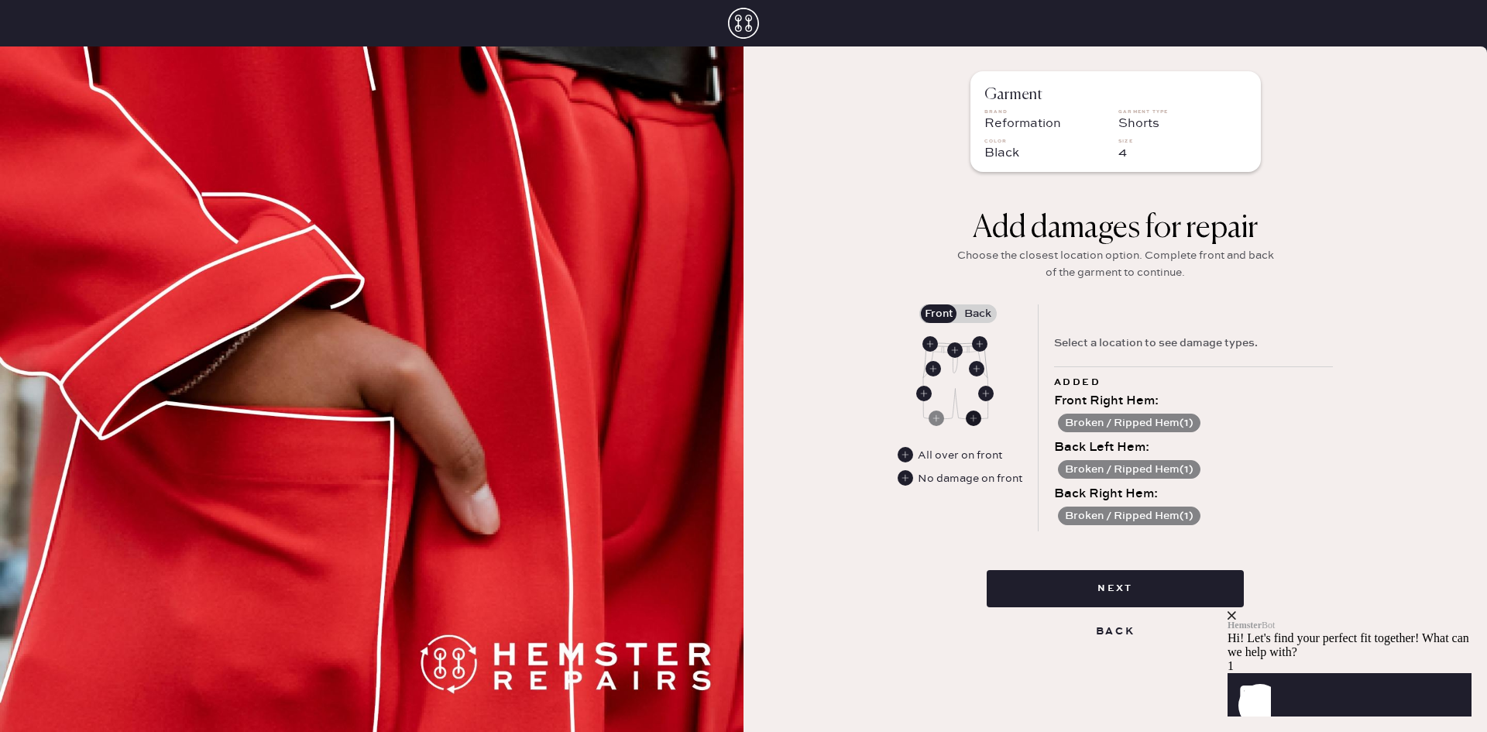
click at [980, 421] on use at bounding box center [973, 417] width 15 height 15
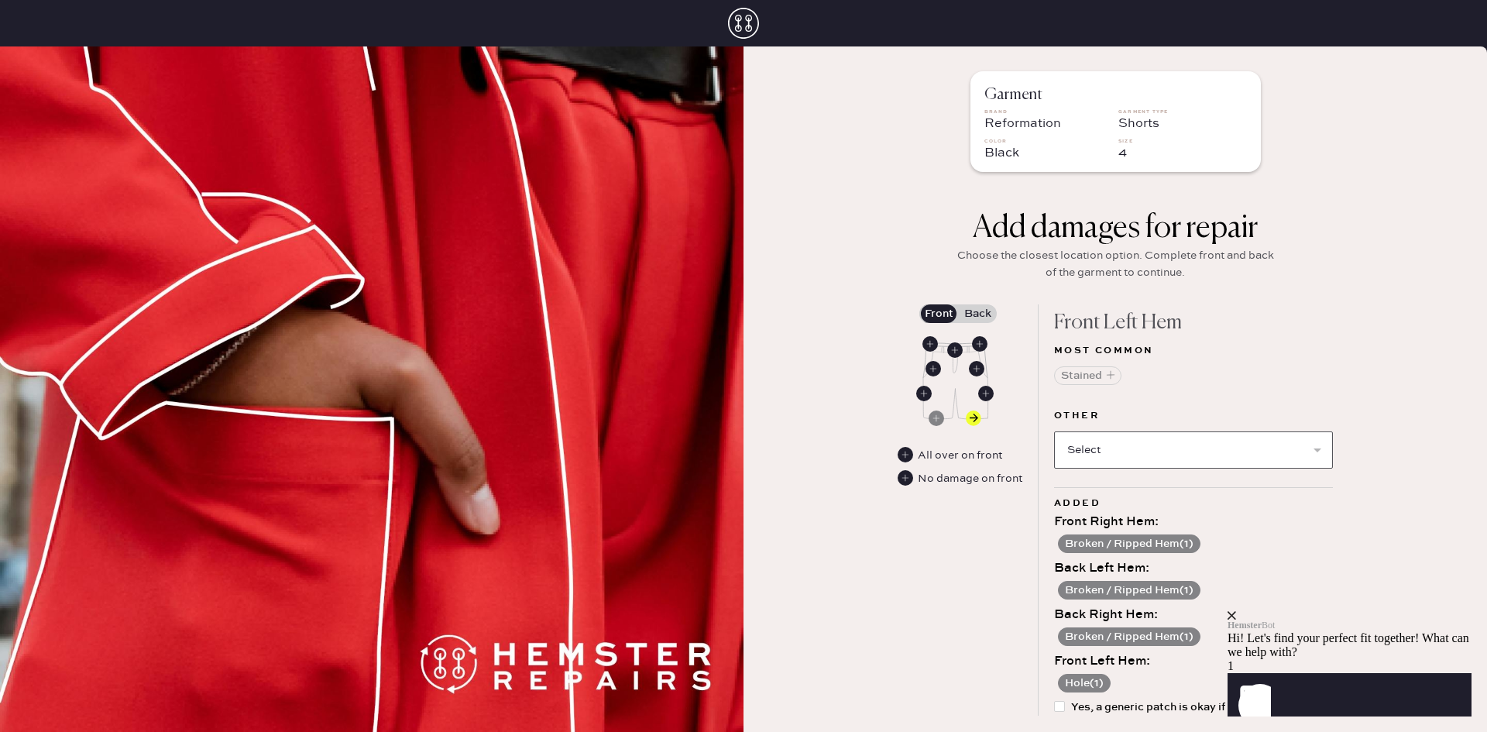
click at [1121, 437] on select "Select Broken / Ripped Hem Broken Beads Broken Belt Loop Broken Button Broken E…" at bounding box center [1193, 449] width 279 height 37
select select "1329"
click at [1054, 431] on select "Select Broken / Ripped Hem Broken Beads Broken Belt Loop Broken Button Broken E…" at bounding box center [1193, 449] width 279 height 37
select select
click at [961, 304] on label "Back" at bounding box center [977, 313] width 39 height 19
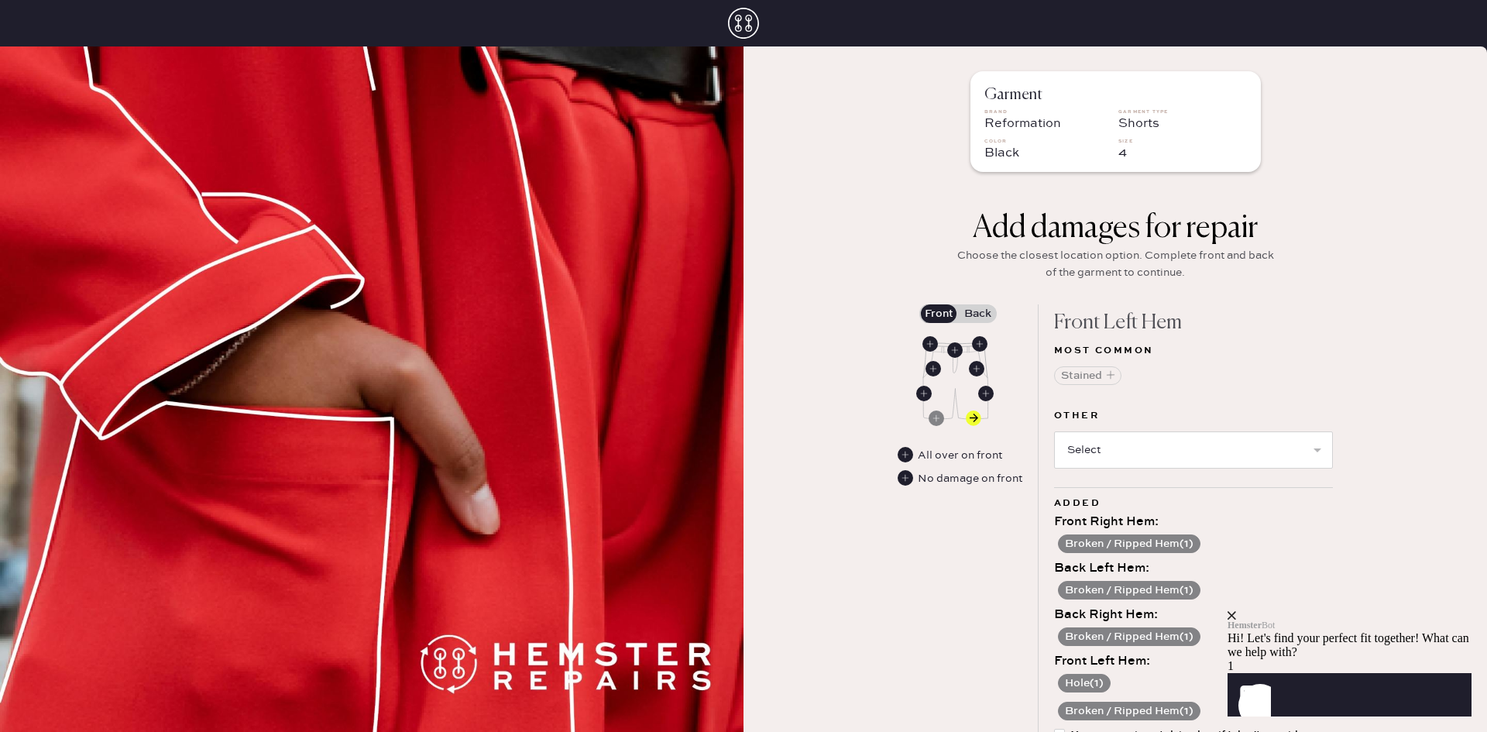
click at [977, 314] on input "Back" at bounding box center [977, 314] width 0 height 0
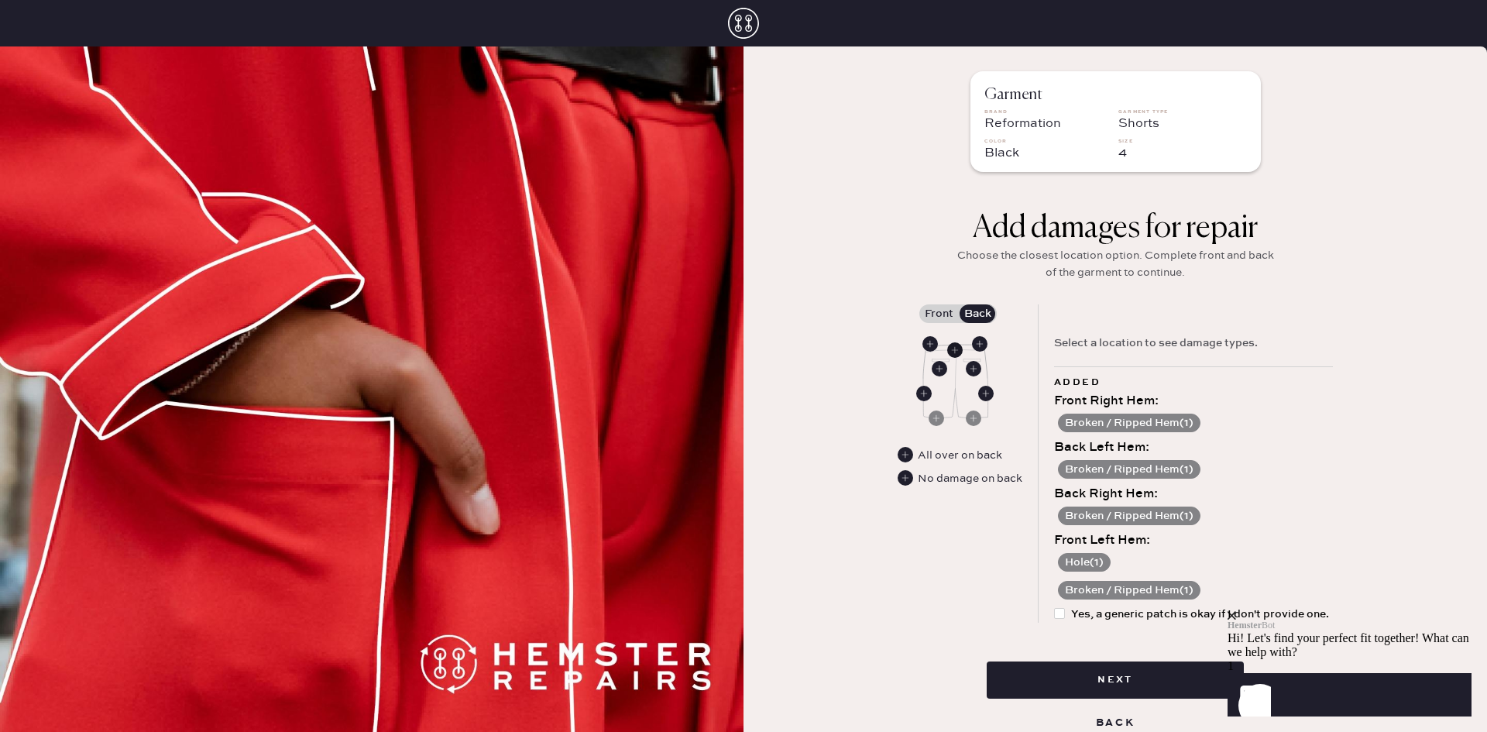
click at [948, 348] on use at bounding box center [954, 349] width 15 height 15
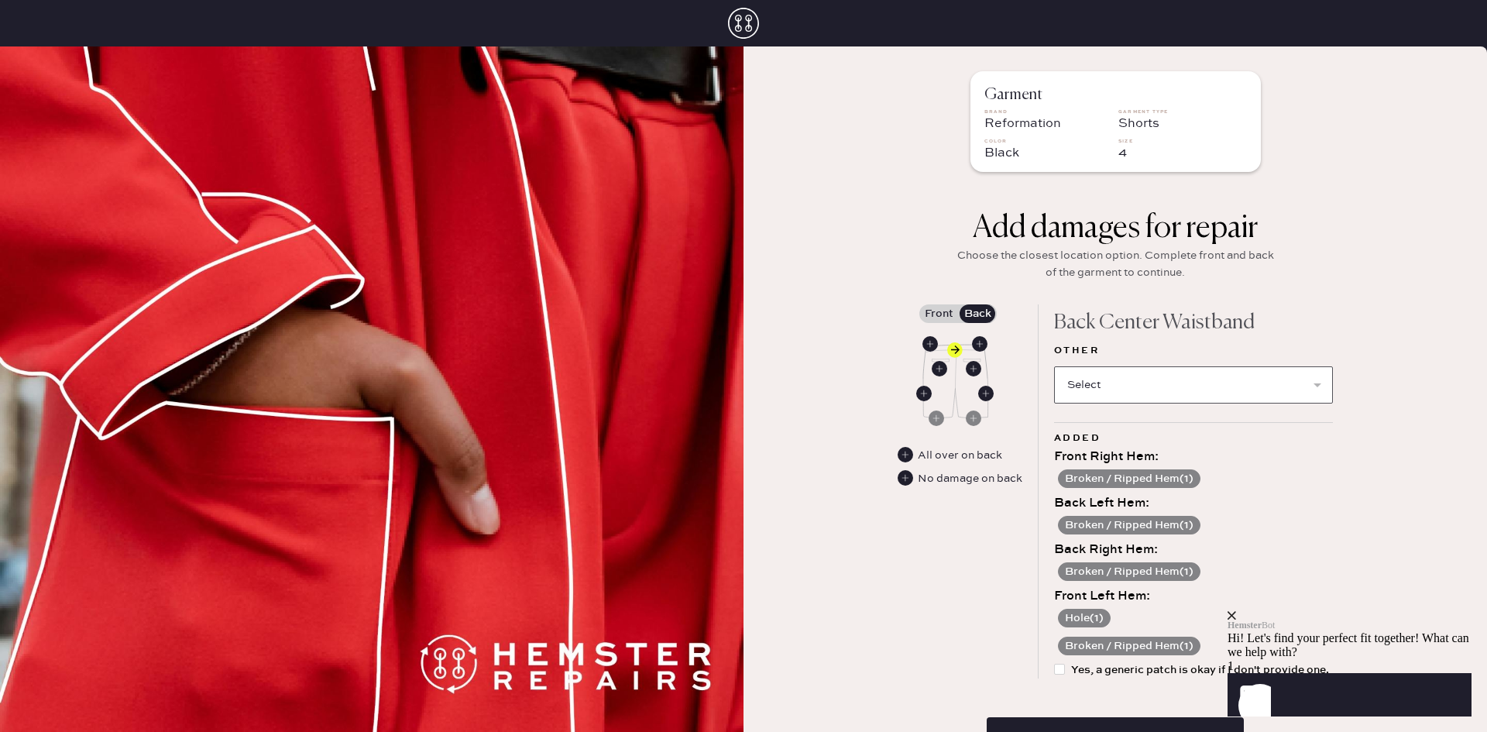
click at [1155, 375] on select "Select Broken / Ripped Hem Broken Beads Broken Belt Loop Broken Button Broken E…" at bounding box center [1193, 384] width 279 height 37
select select "1331"
click at [1054, 366] on select "Select Broken / Ripped Hem Broken Beads Broken Belt Loop Broken Button Broken E…" at bounding box center [1193, 384] width 279 height 37
select select
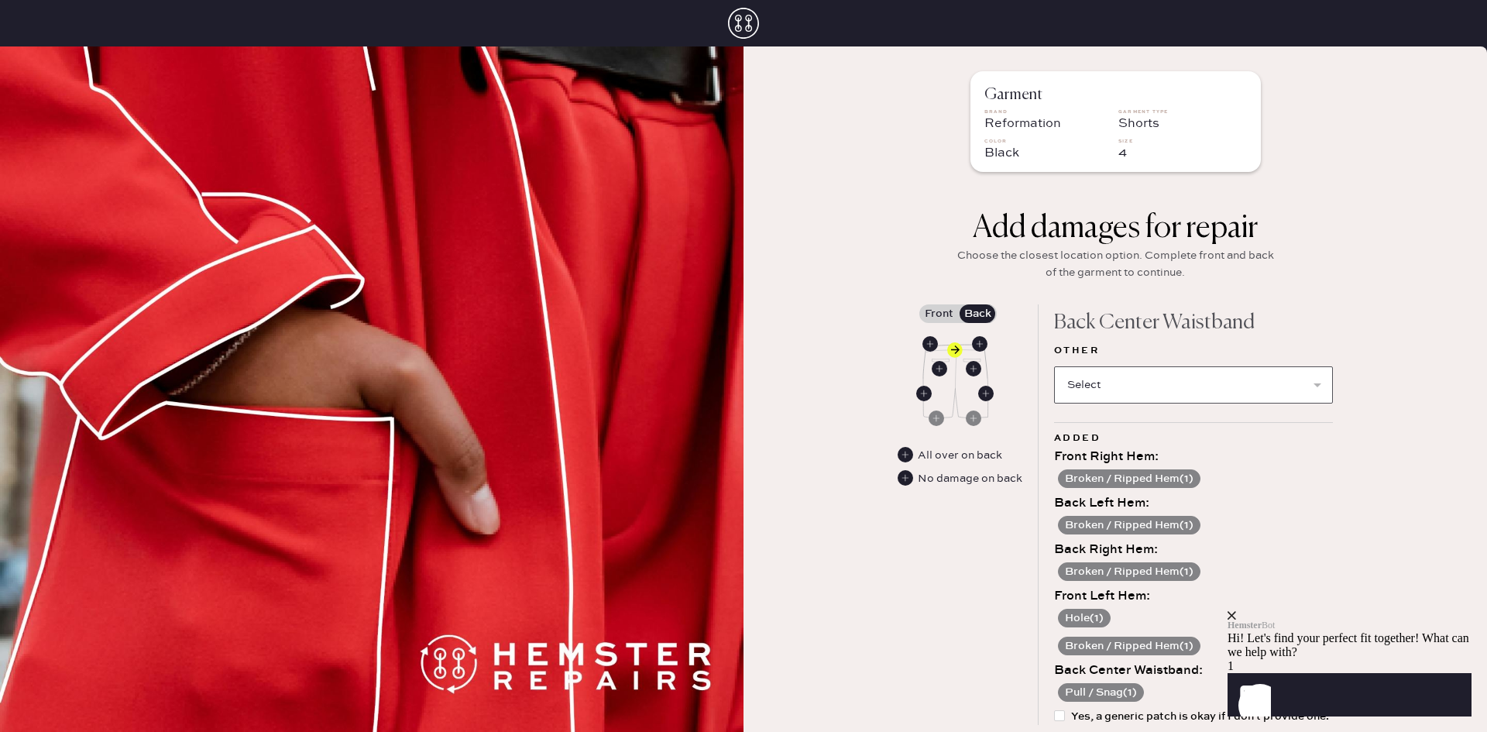
click at [1158, 383] on select "Select Broken / Ripped Hem Broken Beads Broken Belt Loop Broken Button Broken E…" at bounding box center [1193, 384] width 279 height 37
click at [1404, 202] on div "Garment Brand Reformation Garment Type Shorts Color Black Size 4 Add damages fo…" at bounding box center [1114, 388] width 743 height 685
click at [1182, 379] on select "Select Broken / Ripped Hem Broken Beads Broken Belt Loop Broken Button Broken E…" at bounding box center [1193, 384] width 279 height 37
click at [1408, 327] on div "Garment Brand Reformation Garment Type Shorts Color Black Size 4 Add damages fo…" at bounding box center [1114, 388] width 743 height 685
click at [1245, 390] on select "Select Broken / Ripped Hem Broken Beads Broken Belt Loop Broken Button Broken E…" at bounding box center [1193, 384] width 279 height 37
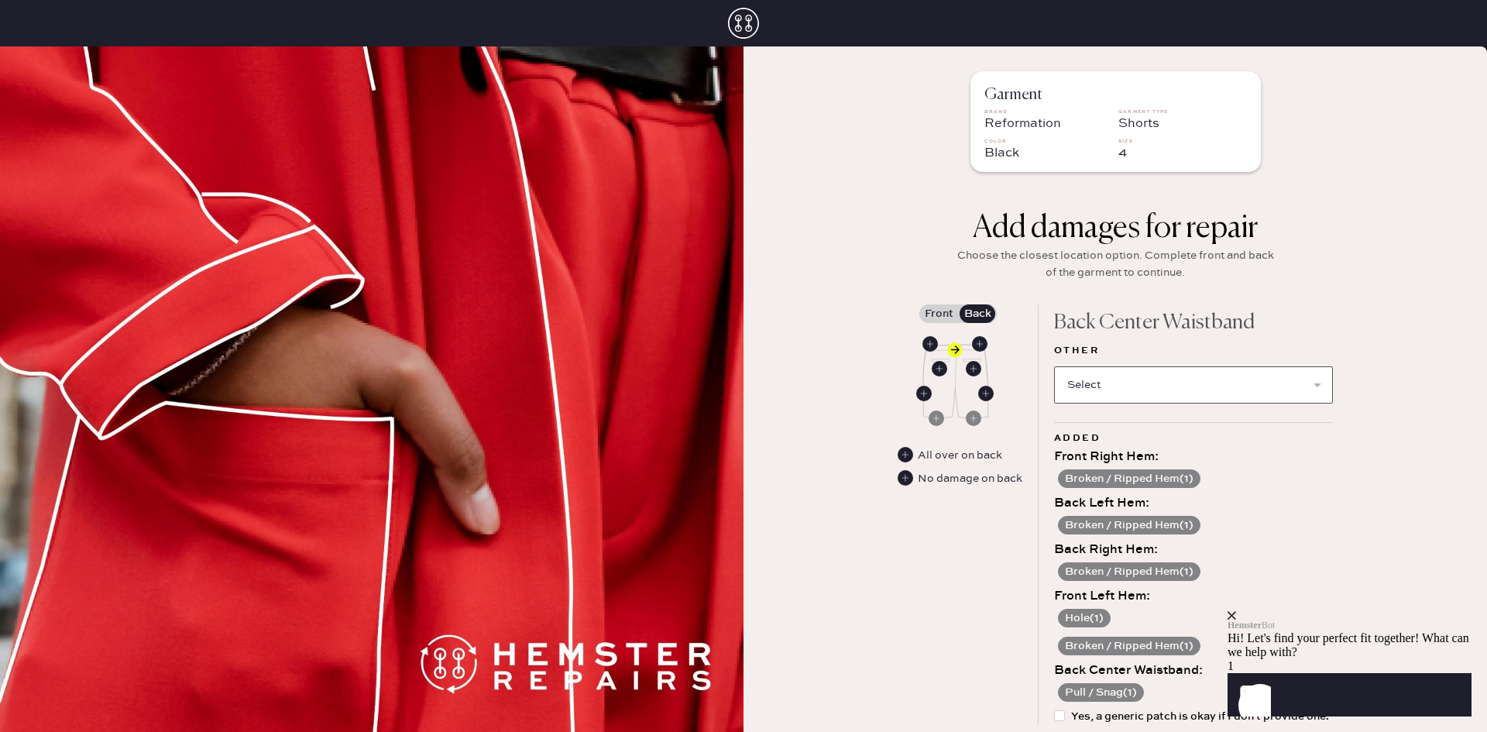
click at [1245, 390] on select "Select Broken / Ripped Hem Broken Beads Broken Belt Loop Broken Button Broken E…" at bounding box center [1193, 384] width 279 height 37
click at [935, 311] on label "Front" at bounding box center [938, 313] width 39 height 19
click at [938, 314] on input "Front" at bounding box center [938, 314] width 0 height 0
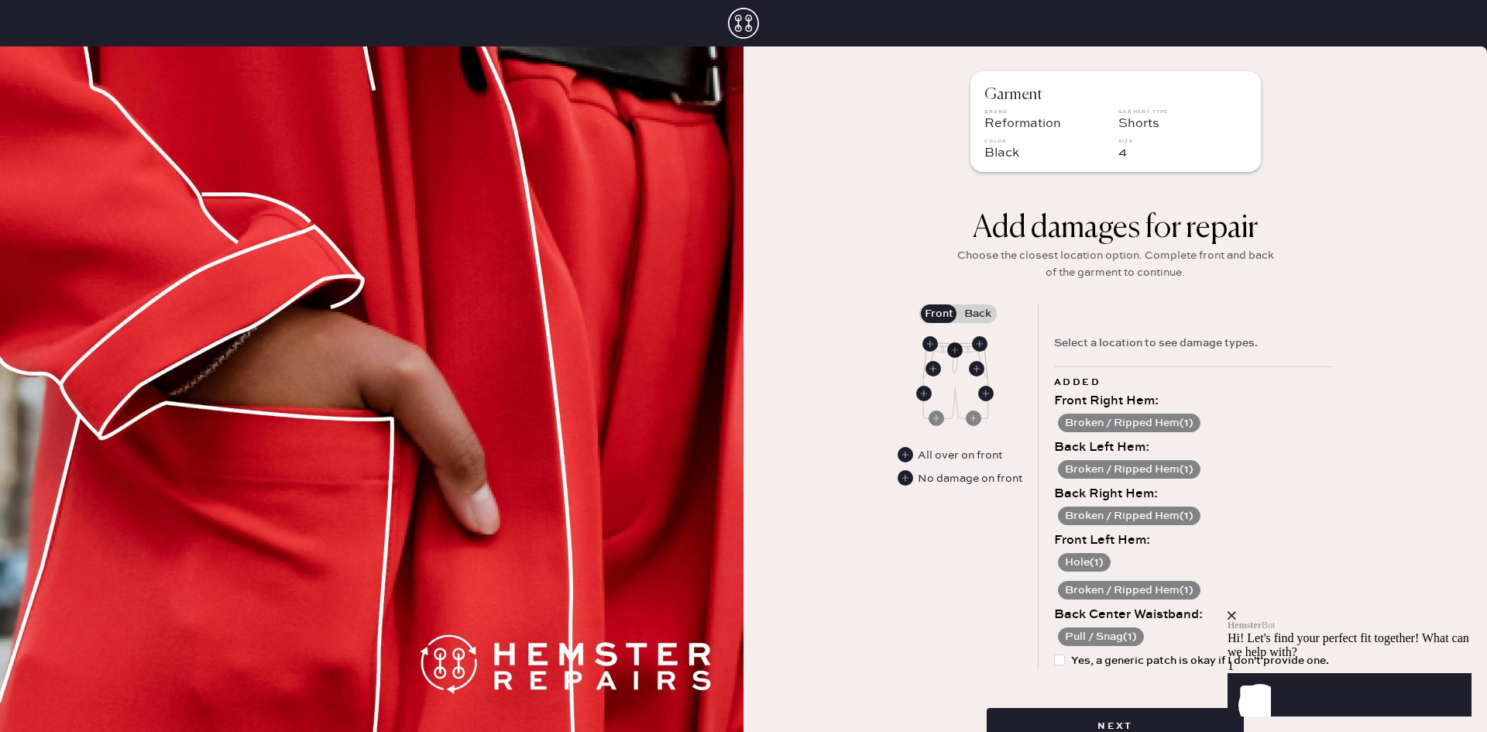
click at [950, 349] on use at bounding box center [954, 349] width 15 height 15
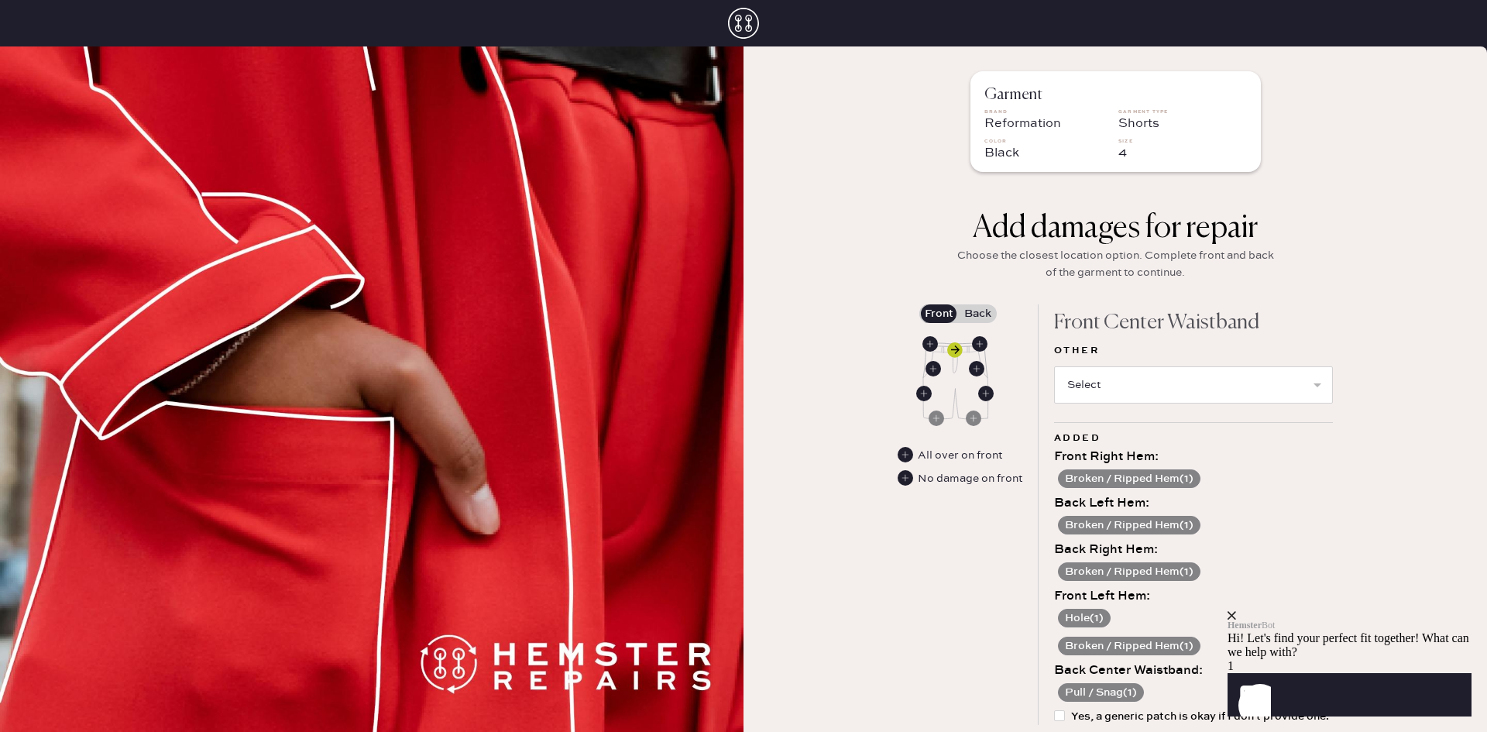
click at [950, 349] on use at bounding box center [954, 349] width 15 height 15
click at [962, 312] on label "Back" at bounding box center [977, 313] width 39 height 19
click at [973, 304] on div "Add damages for repair Choose the closest location option. Complete front and b…" at bounding box center [1114, 257] width 325 height 94
click at [969, 314] on label "Back" at bounding box center [977, 313] width 39 height 19
click at [977, 314] on input "Back" at bounding box center [977, 314] width 0 height 0
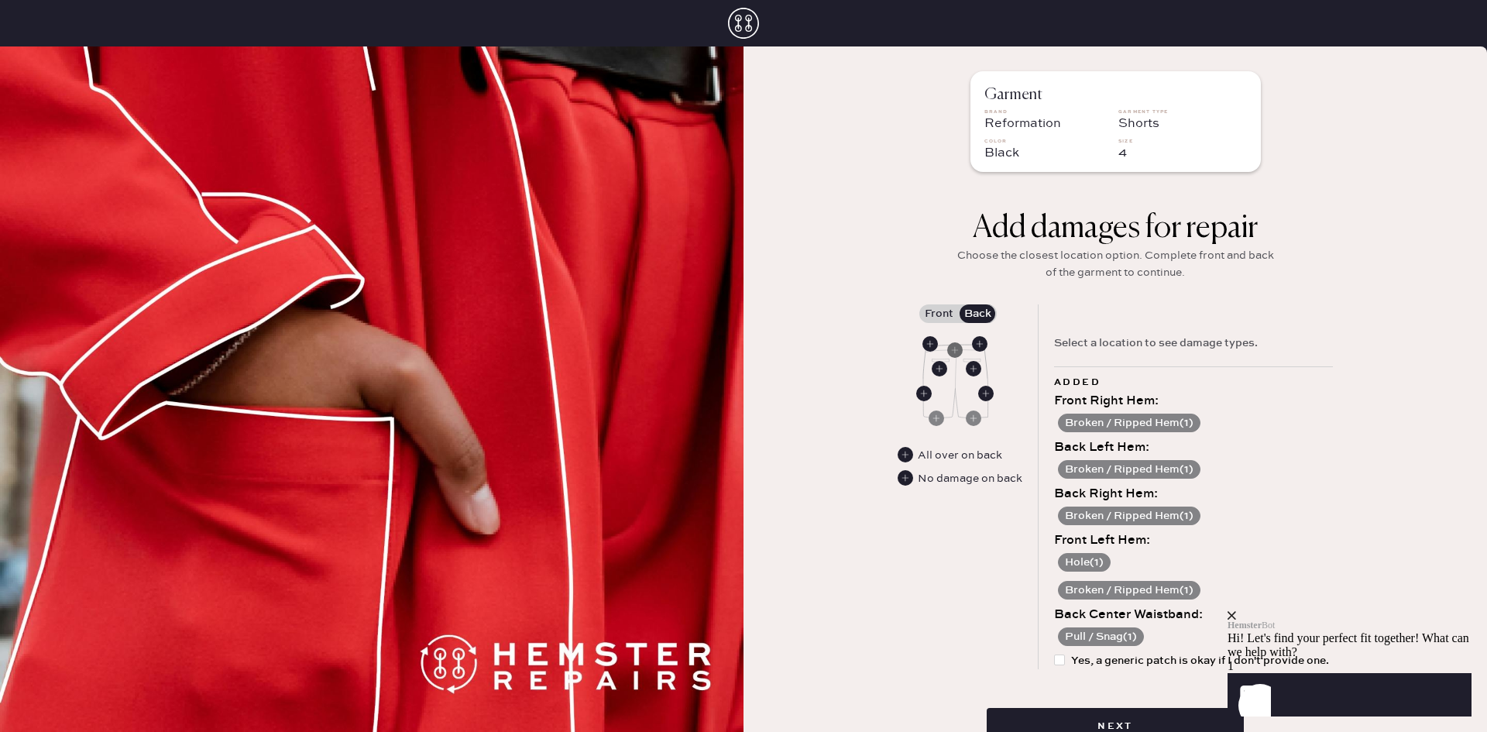
click at [947, 355] on use at bounding box center [954, 349] width 15 height 15
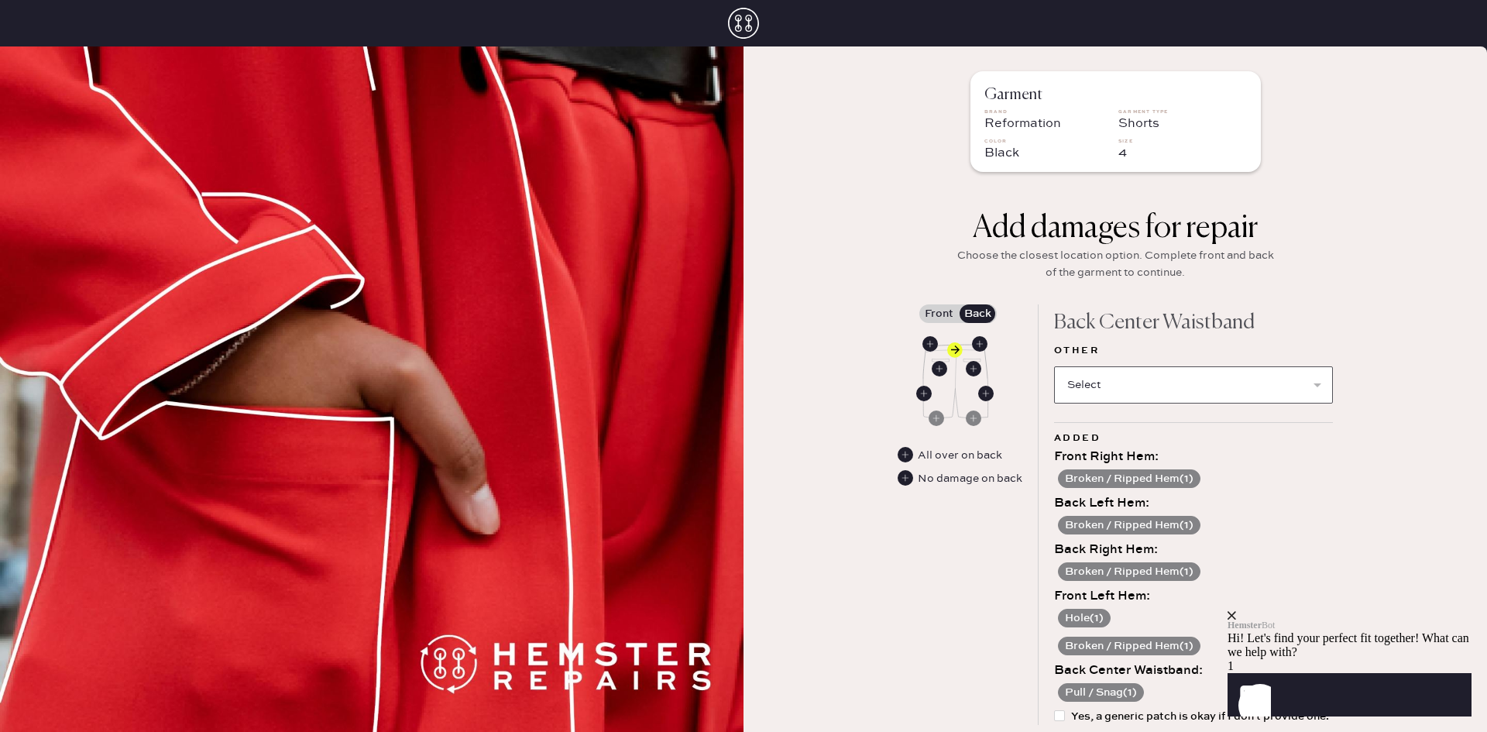
click at [1134, 372] on select "Select Broken / Ripped Hem Broken Beads Broken Belt Loop Broken Button Broken E…" at bounding box center [1193, 384] width 279 height 37
click at [1398, 196] on div "Garment Brand Reformation Garment Type Shorts Color Black Size 4 Add damages fo…" at bounding box center [1114, 388] width 743 height 685
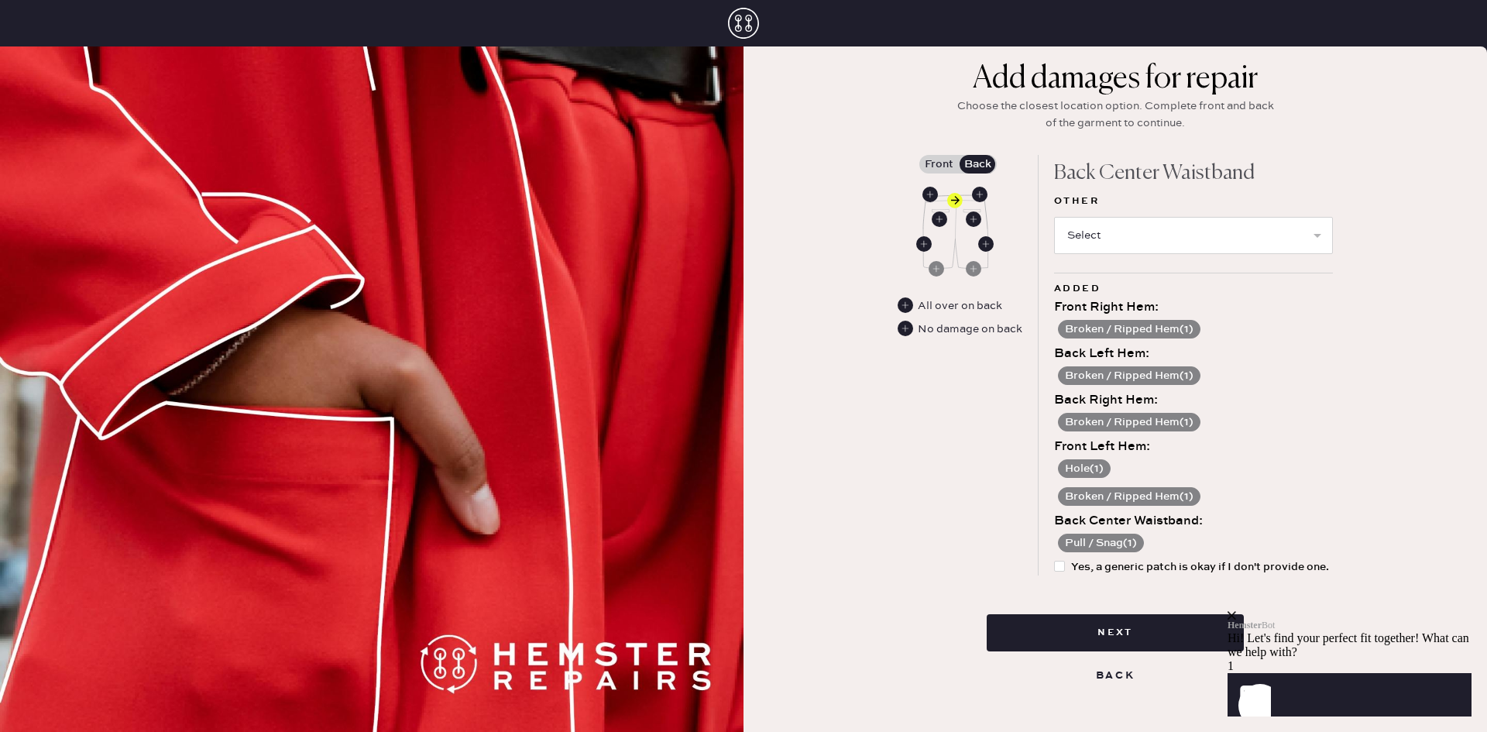
scroll to position [155, 0]
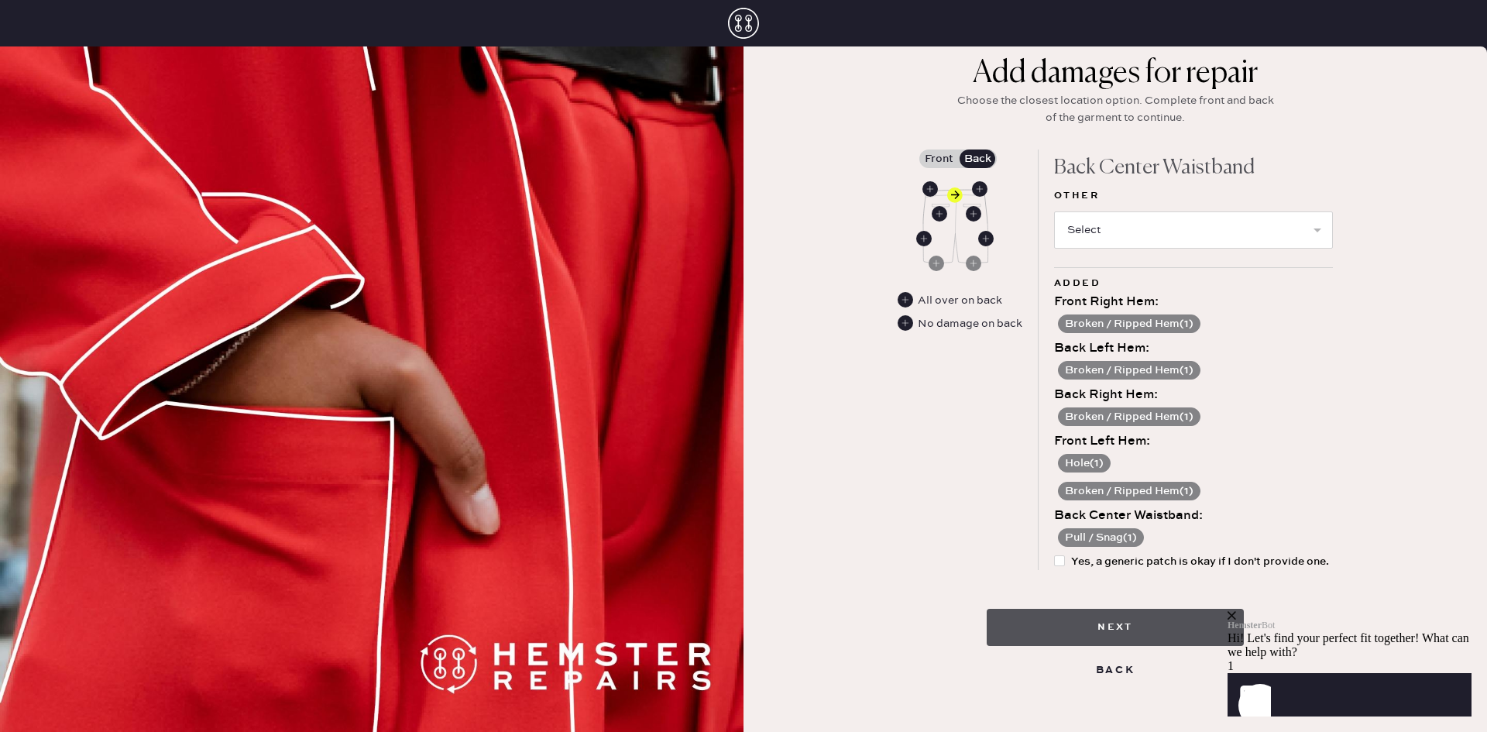
click at [1113, 636] on button "Next" at bounding box center [1115, 627] width 257 height 37
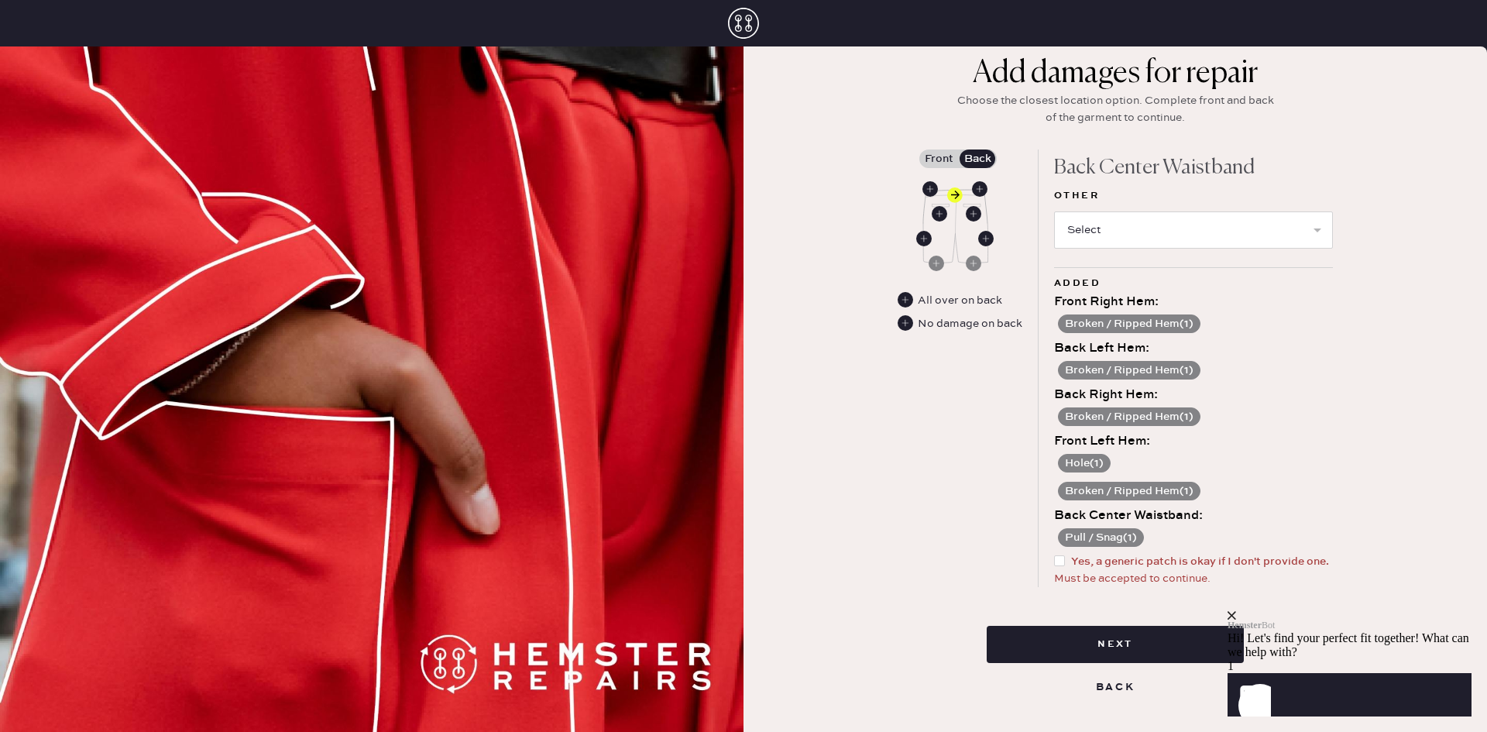
click at [1054, 558] on div at bounding box center [1059, 560] width 11 height 11
click at [1054, 554] on input "Yes, a generic patch is okay if I don't provide one." at bounding box center [1054, 553] width 1 height 1
checkbox input "true"
click at [1088, 646] on button "Next" at bounding box center [1115, 644] width 257 height 37
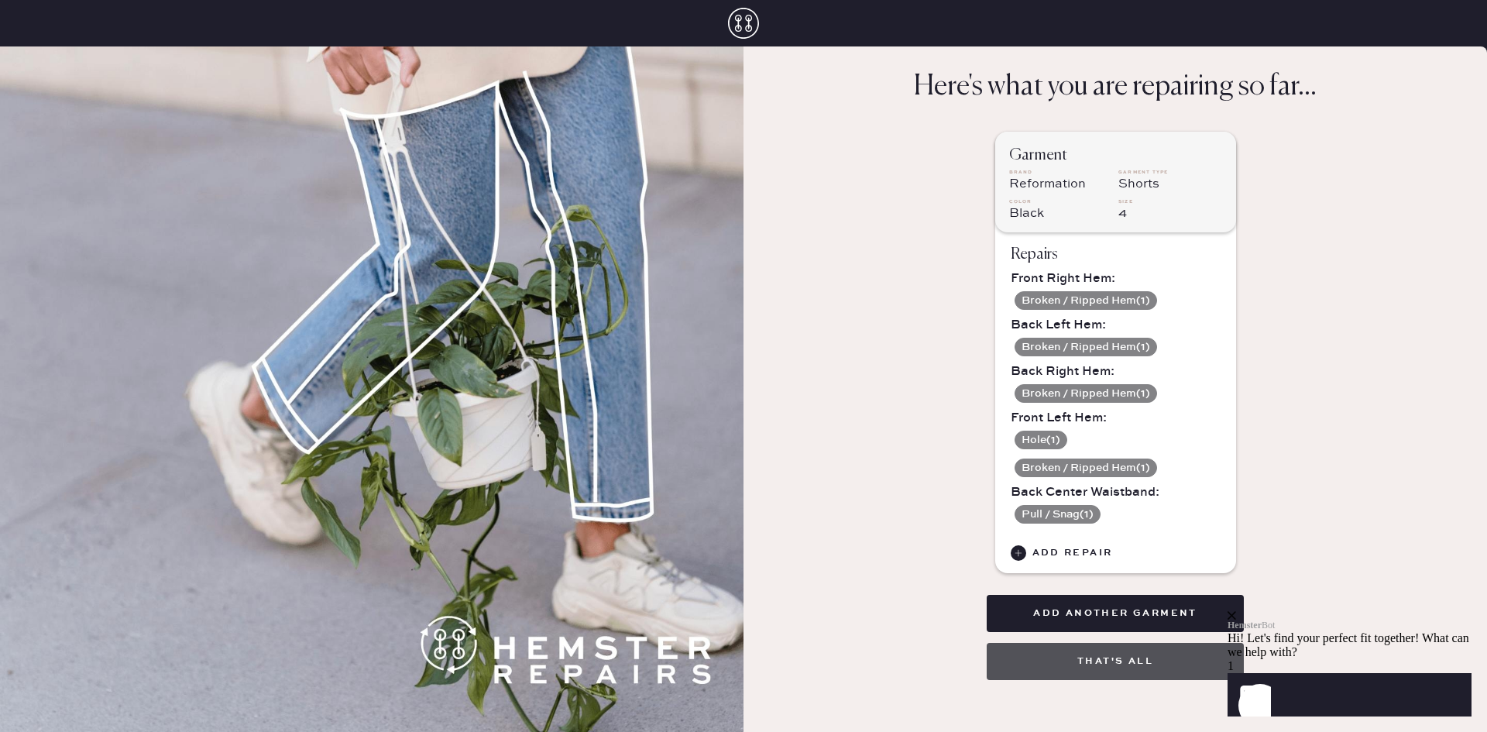
click at [1104, 664] on button "That's all" at bounding box center [1115, 661] width 257 height 37
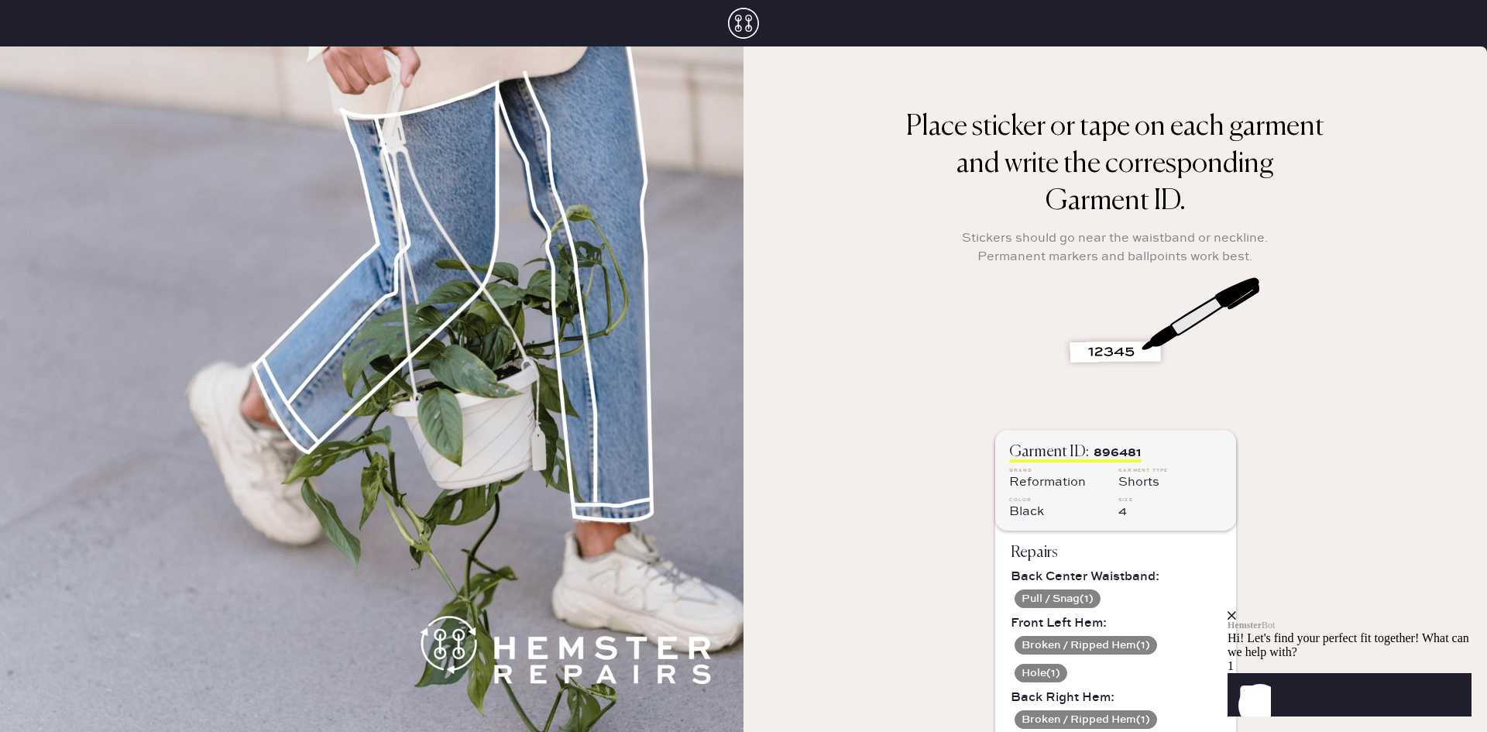
scroll to position [187, 0]
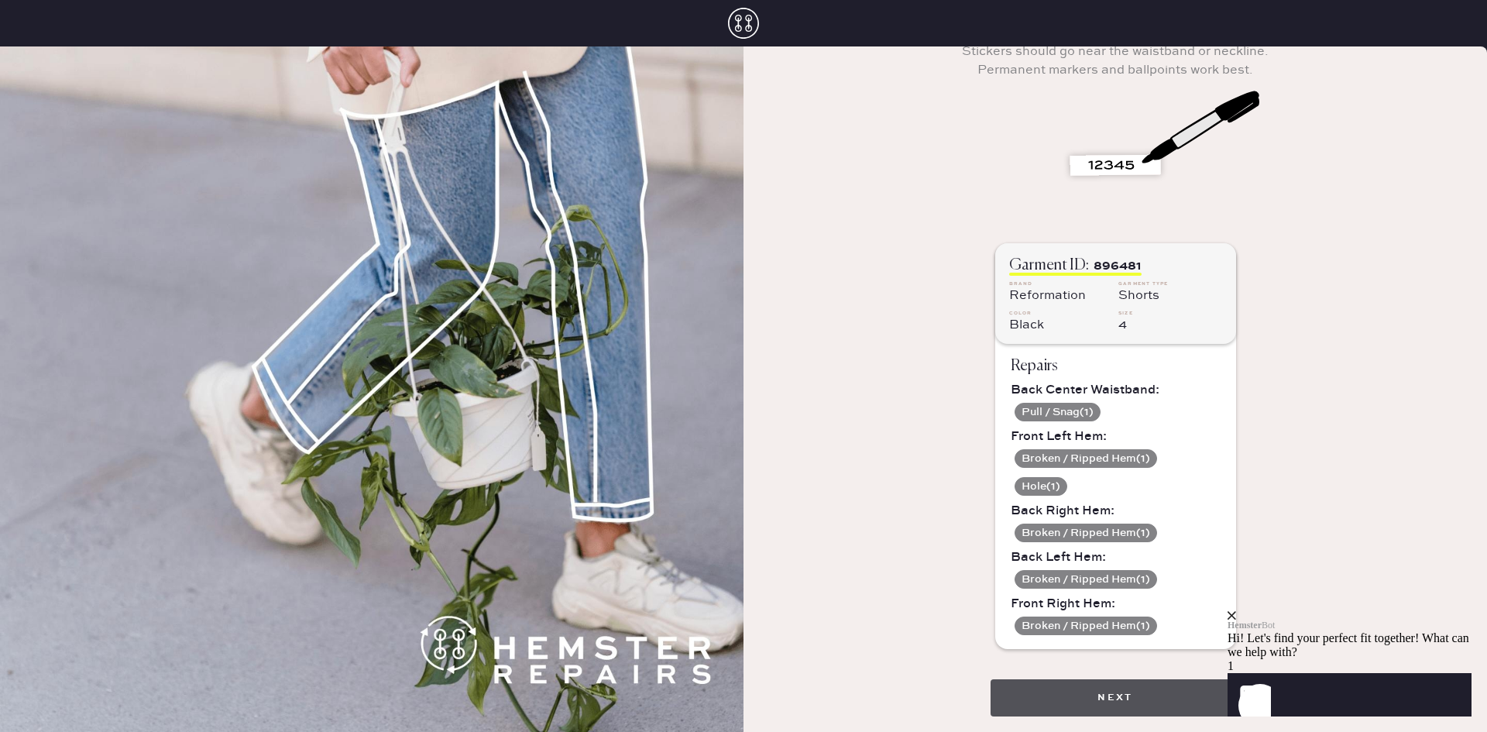
click at [1104, 712] on button "Next" at bounding box center [1114, 697] width 249 height 37
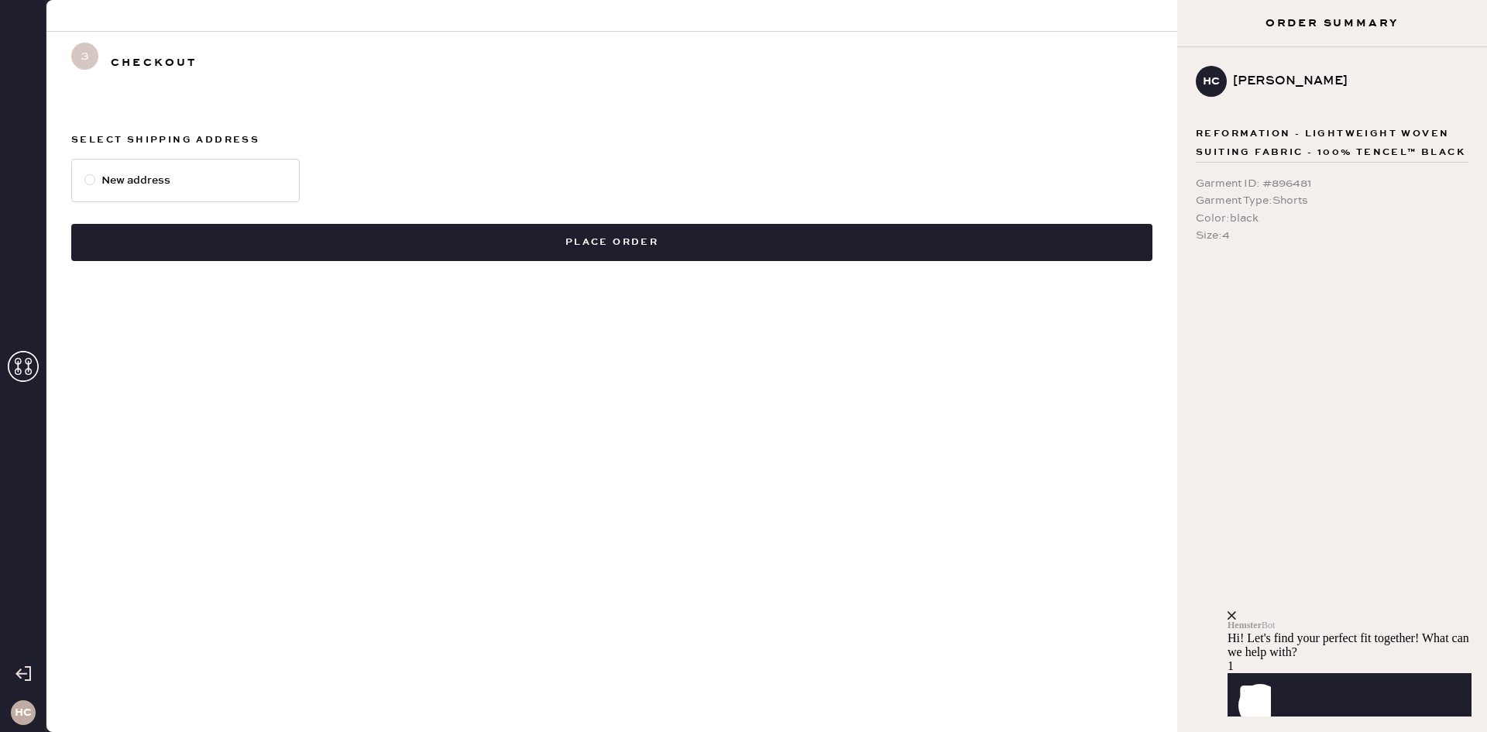
click at [91, 180] on div at bounding box center [89, 179] width 11 height 11
click at [85, 173] on input "New address" at bounding box center [84, 172] width 1 height 1
radio input "true"
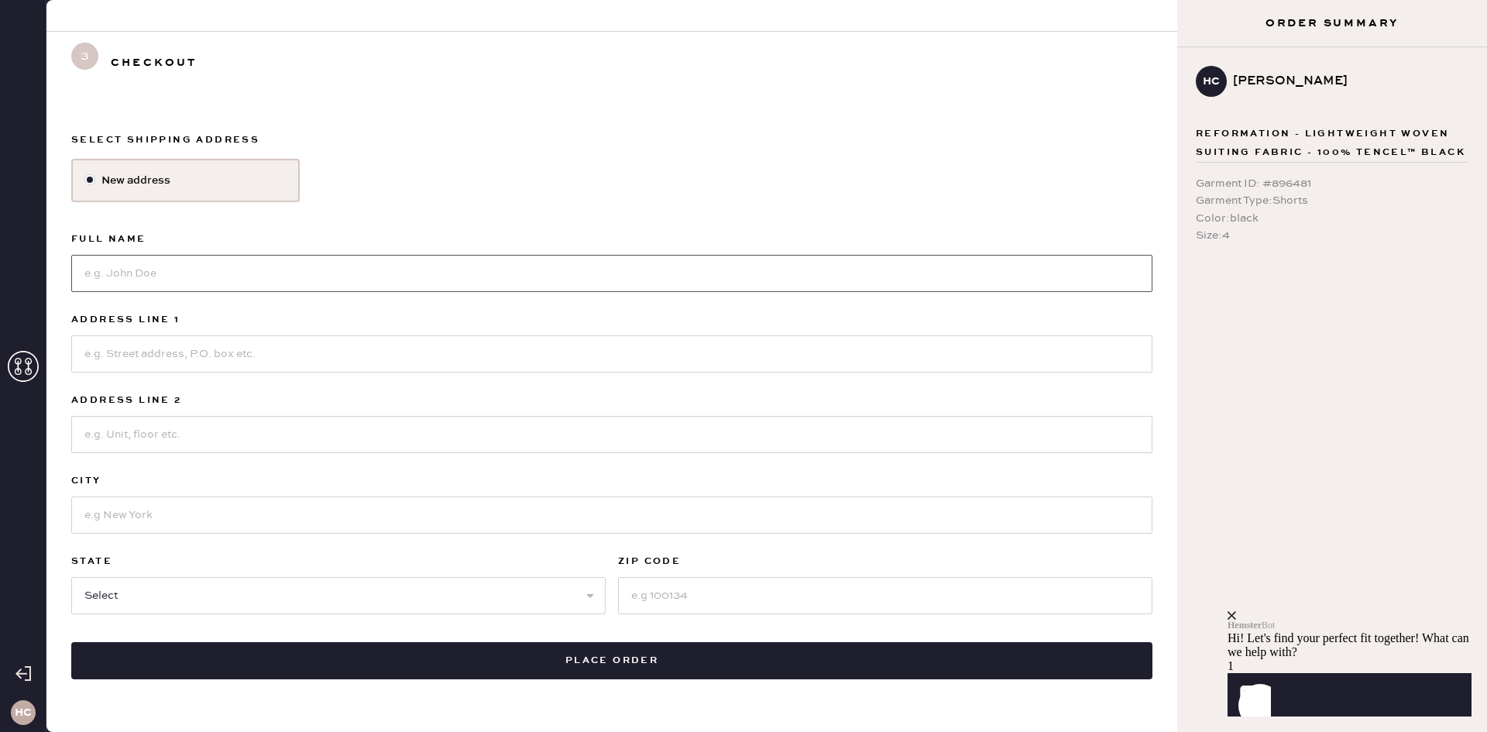
click at [197, 271] on input at bounding box center [611, 273] width 1081 height 37
type input "[PERSON_NAME]"
type input "[STREET_ADDRESS]"
type input "Unit 22G"
type input "[GEOGRAPHIC_DATA]"
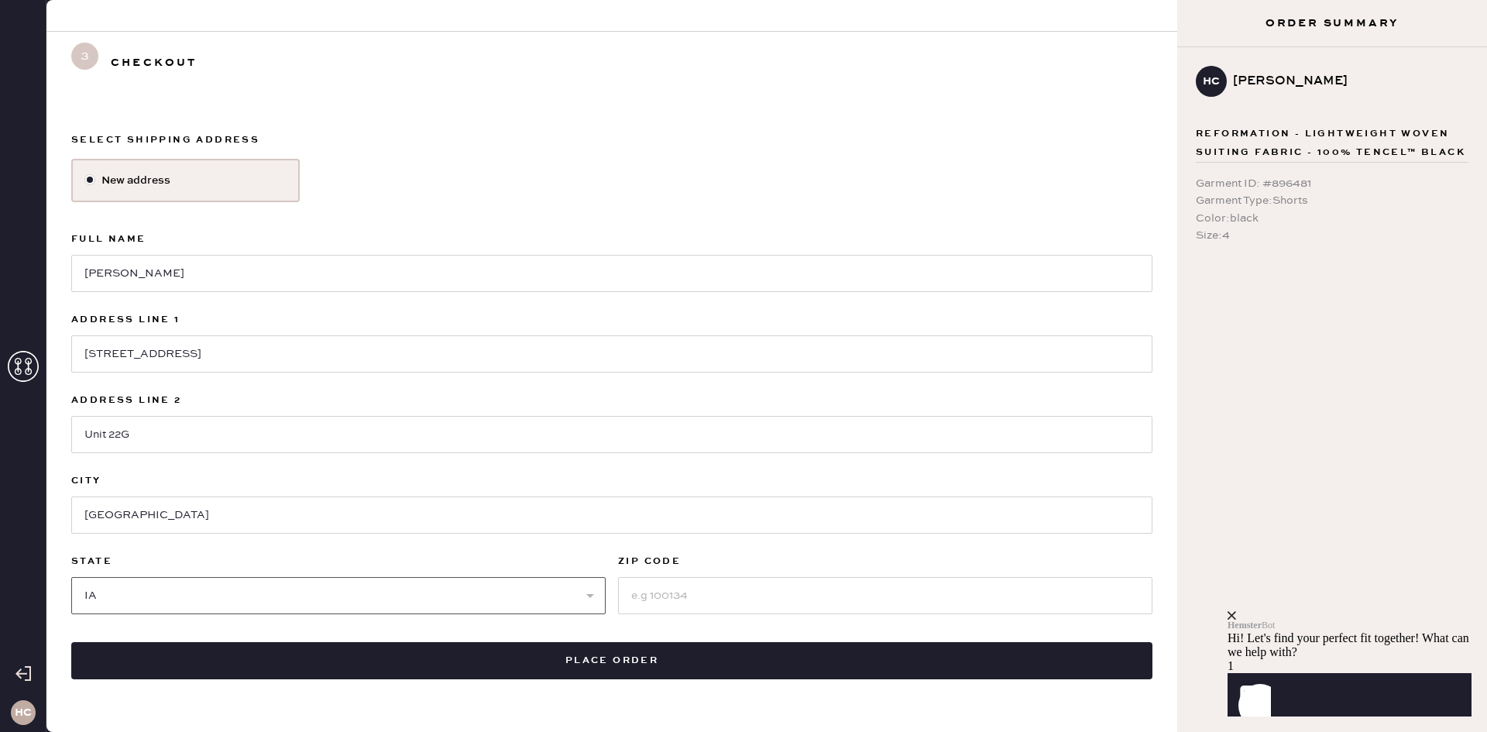
select select "IL"
type input "0"
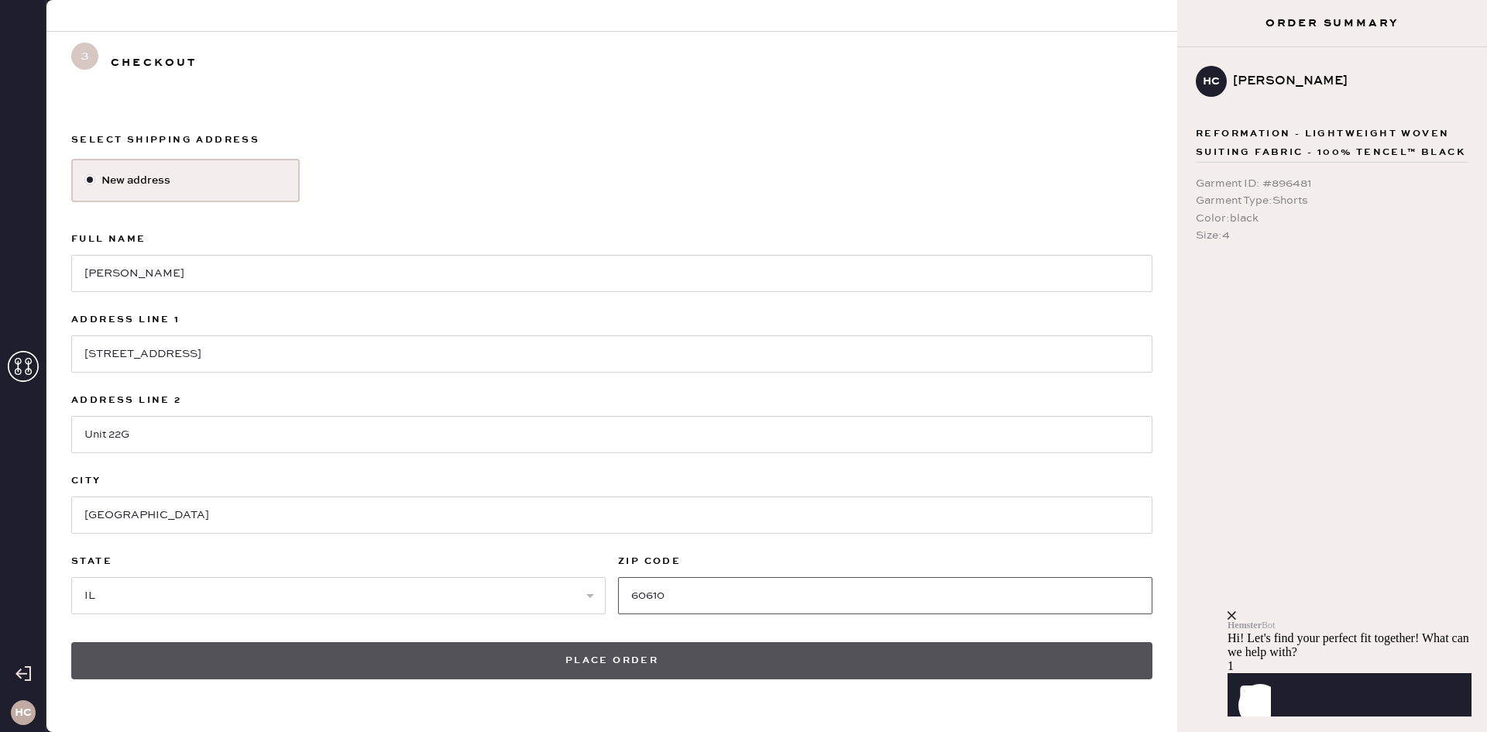
type input "60610"
click at [641, 669] on button "Place order" at bounding box center [611, 660] width 1081 height 37
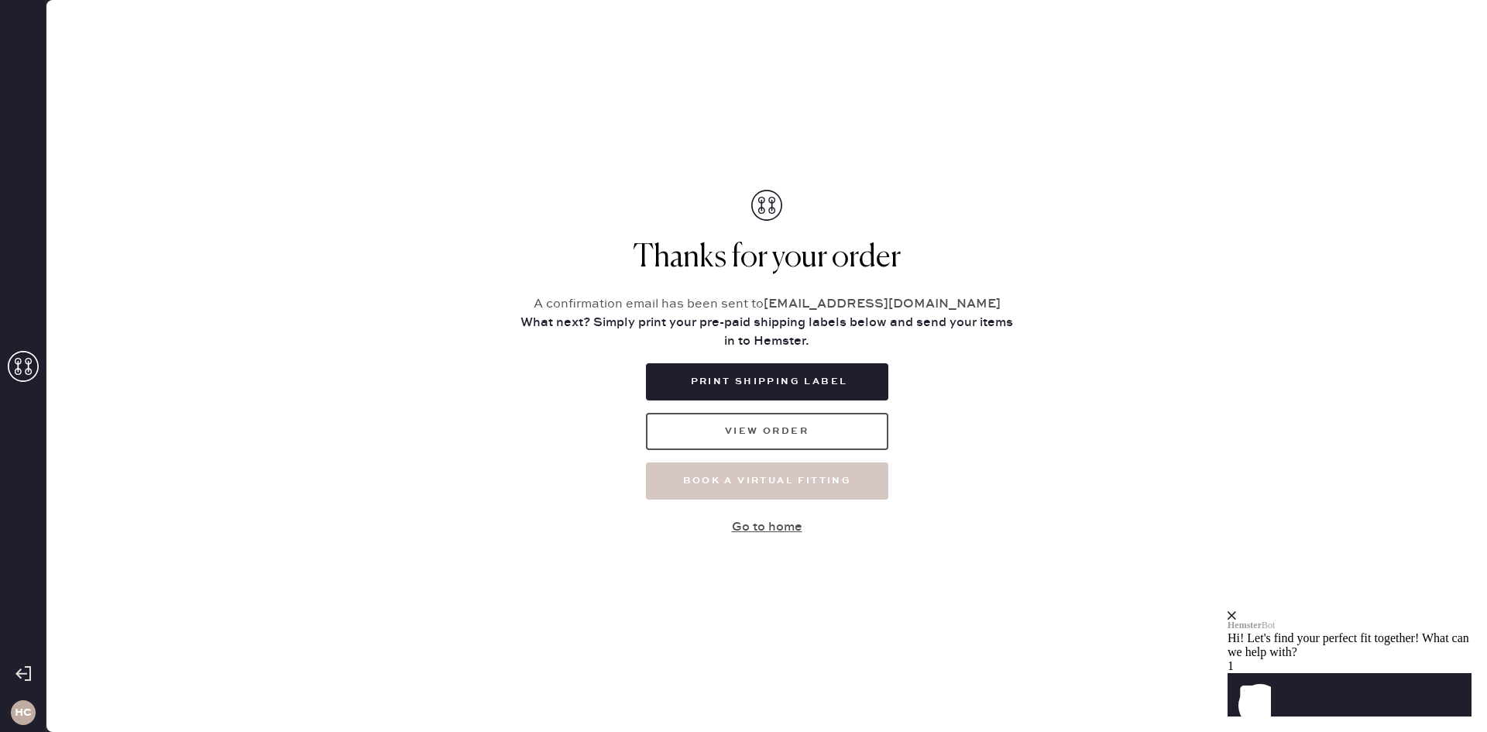
click at [803, 434] on button "View order" at bounding box center [767, 431] width 242 height 37
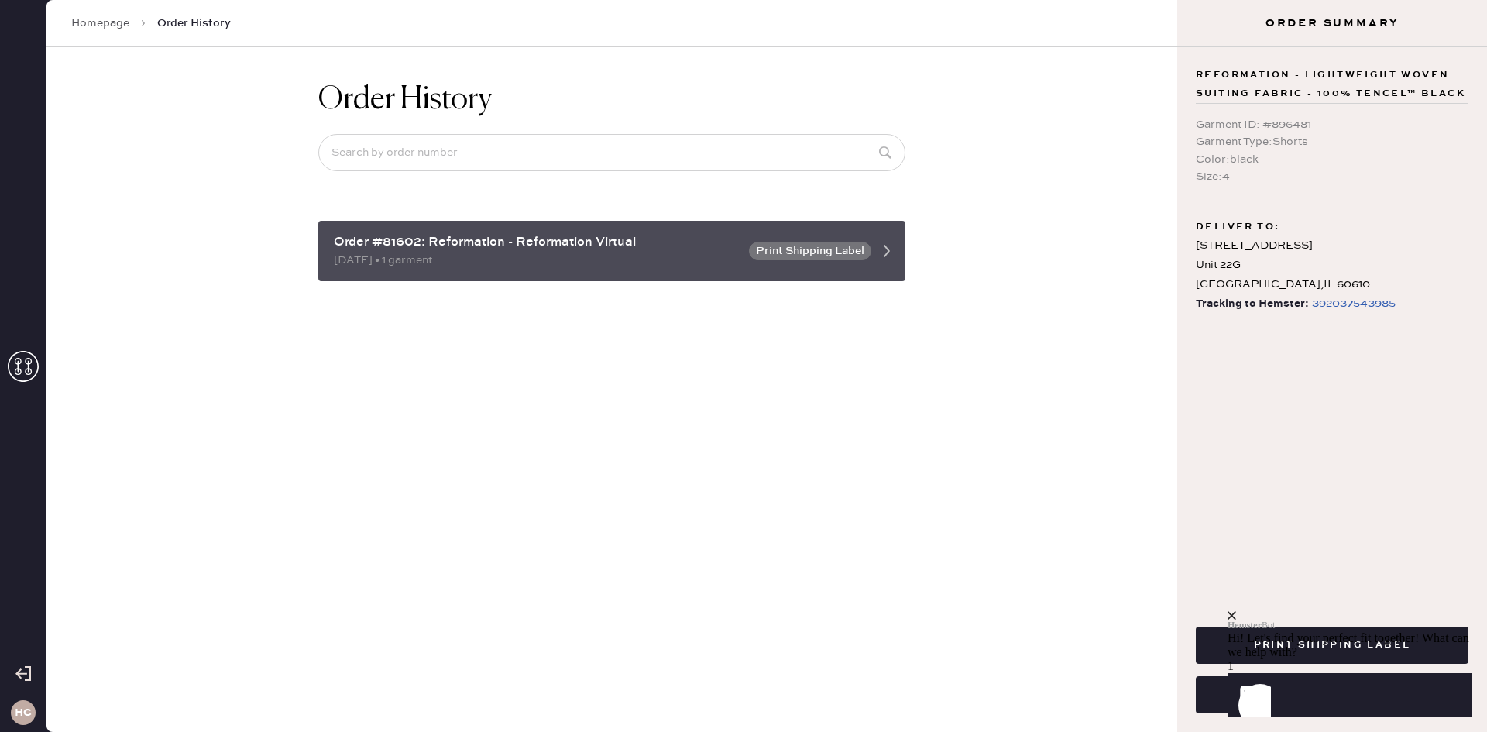
click at [869, 245] on button "Print Shipping Label" at bounding box center [810, 251] width 122 height 19
click at [818, 243] on button "Print Shipping Label" at bounding box center [810, 251] width 122 height 19
click at [894, 248] on icon at bounding box center [886, 250] width 31 height 31
click at [885, 254] on icon at bounding box center [886, 250] width 31 height 31
click at [886, 247] on use at bounding box center [887, 251] width 6 height 12
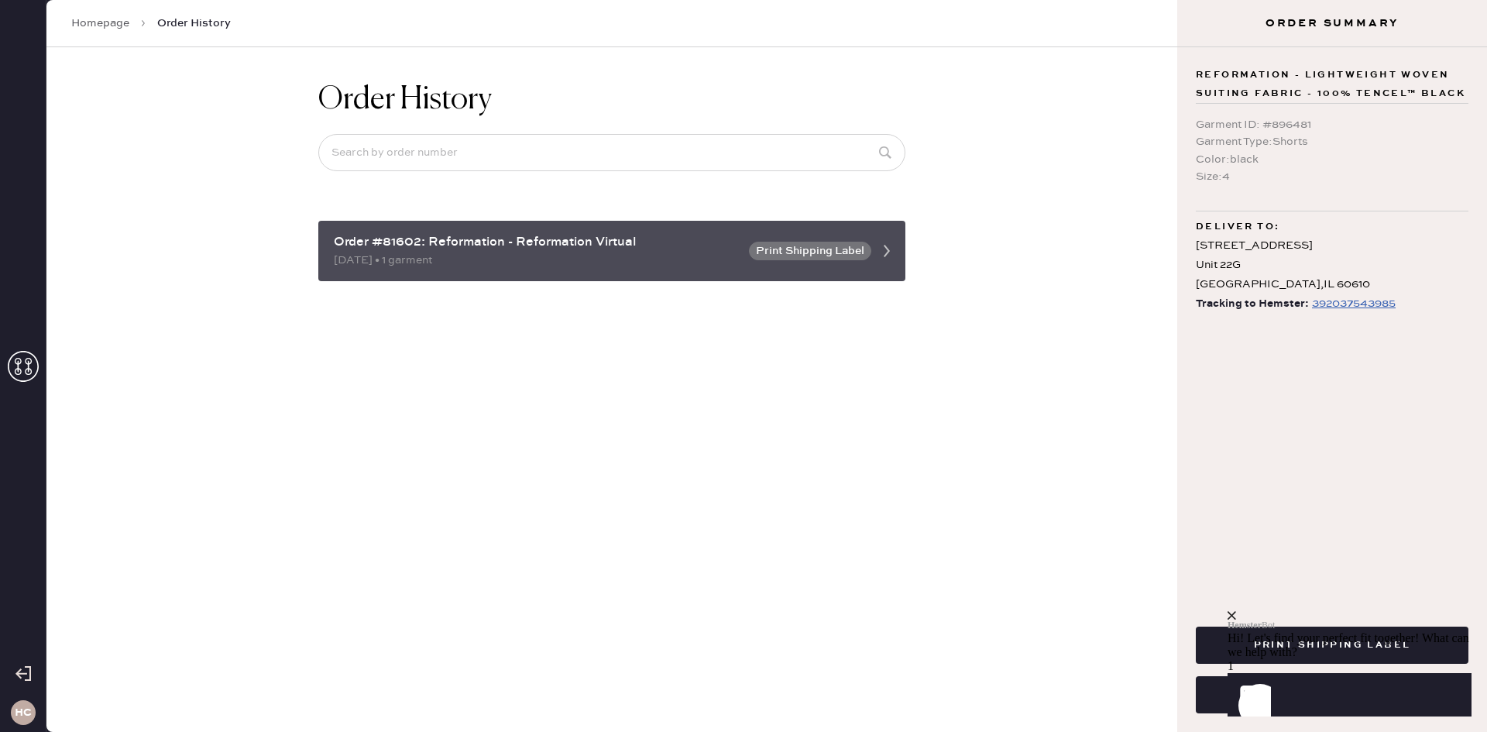
click at [567, 239] on div "Order #81602: Reformation - Reformation Virtual" at bounding box center [537, 242] width 406 height 19
